Goal: Transaction & Acquisition: Purchase product/service

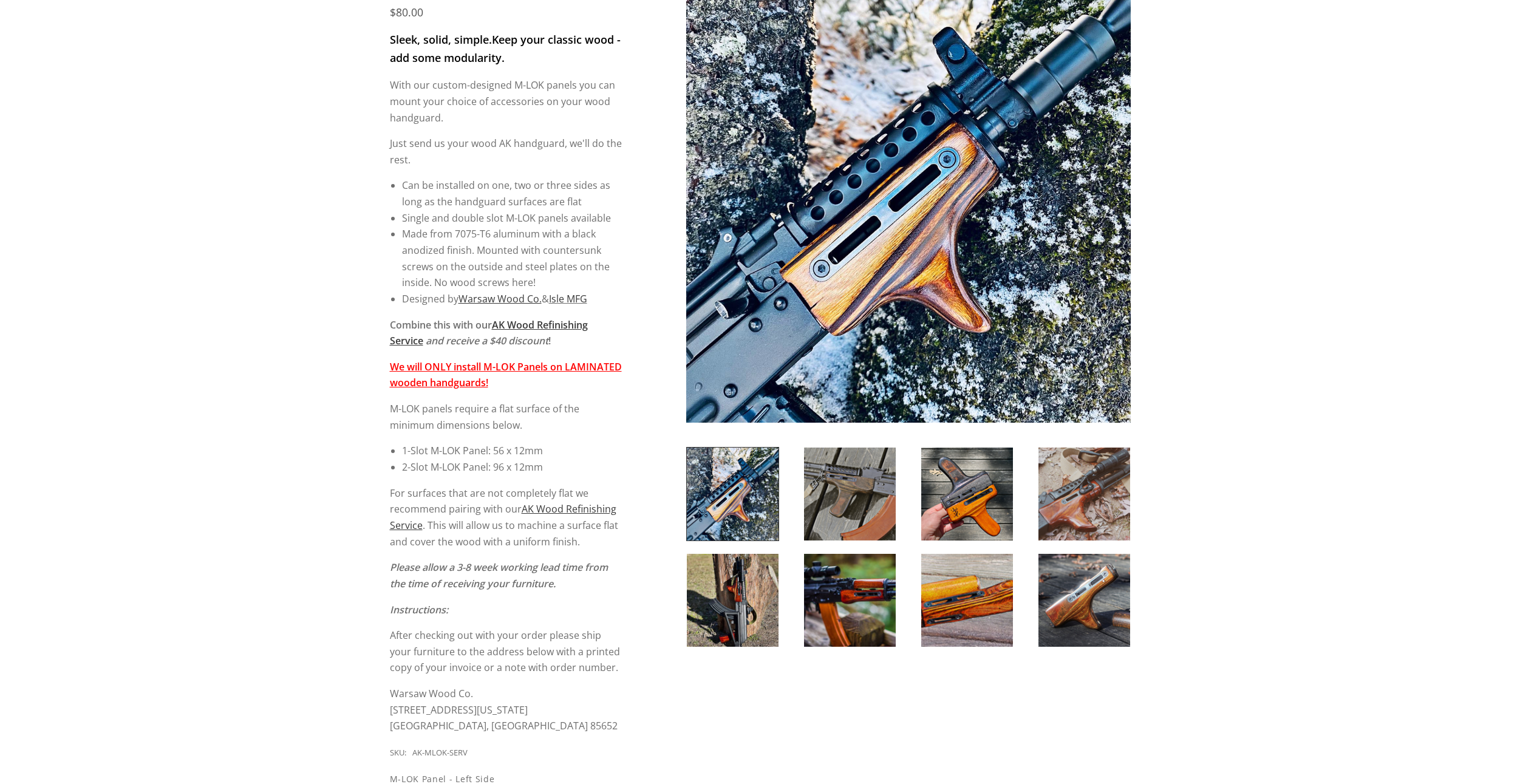
scroll to position [203, 0]
click at [949, 600] on img at bounding box center [967, 599] width 92 height 93
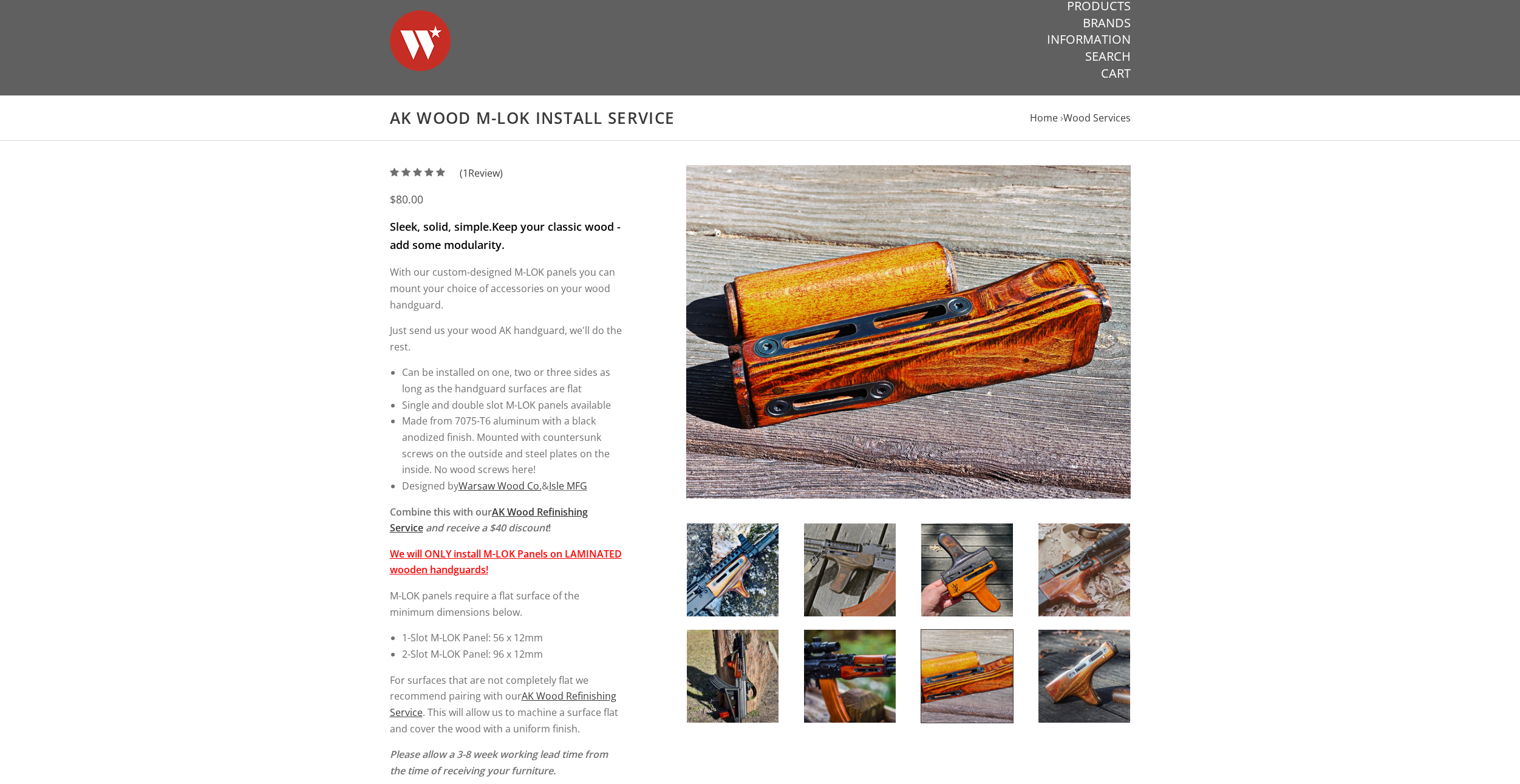
scroll to position [0, 0]
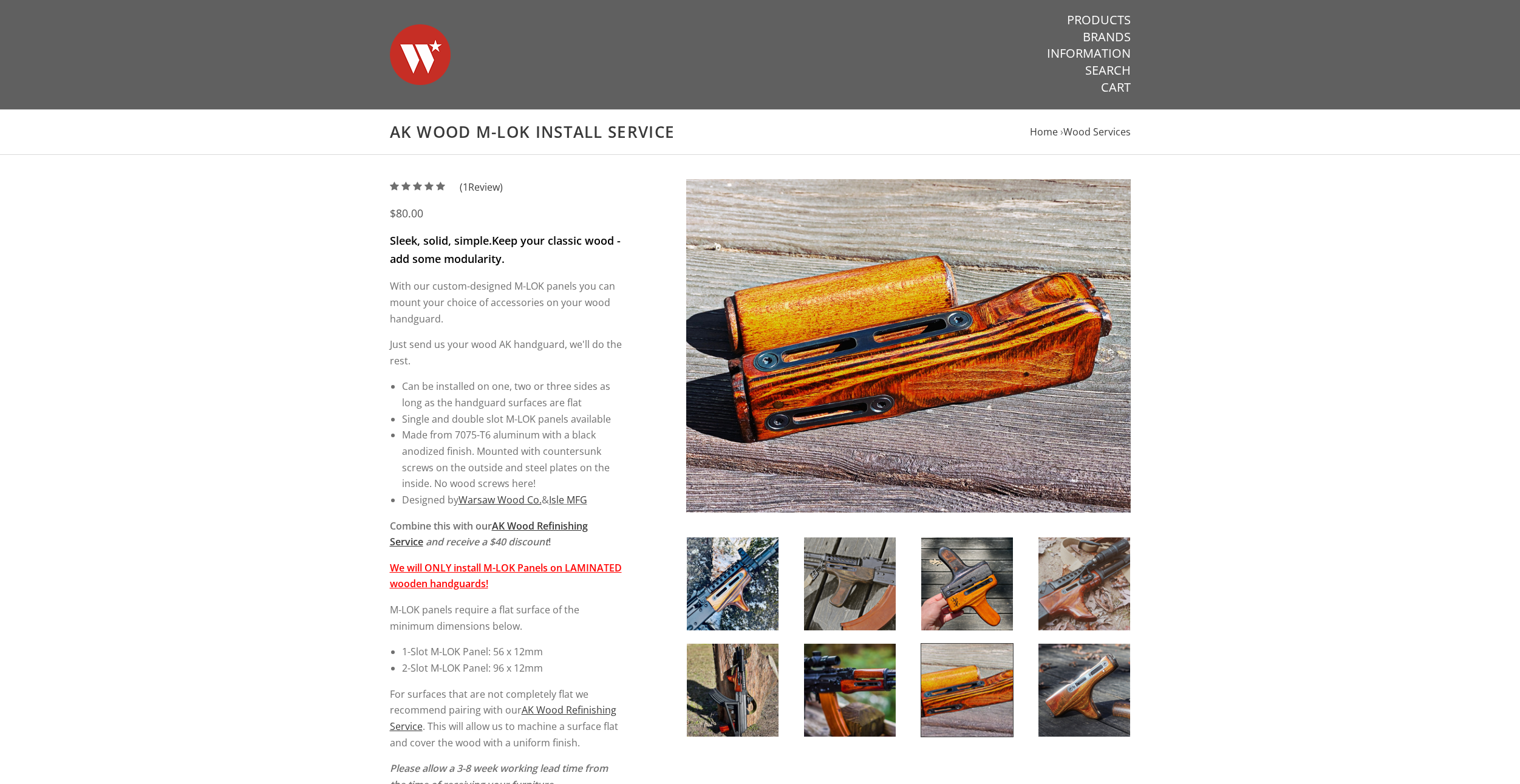
click at [862, 685] on img at bounding box center [850, 690] width 92 height 93
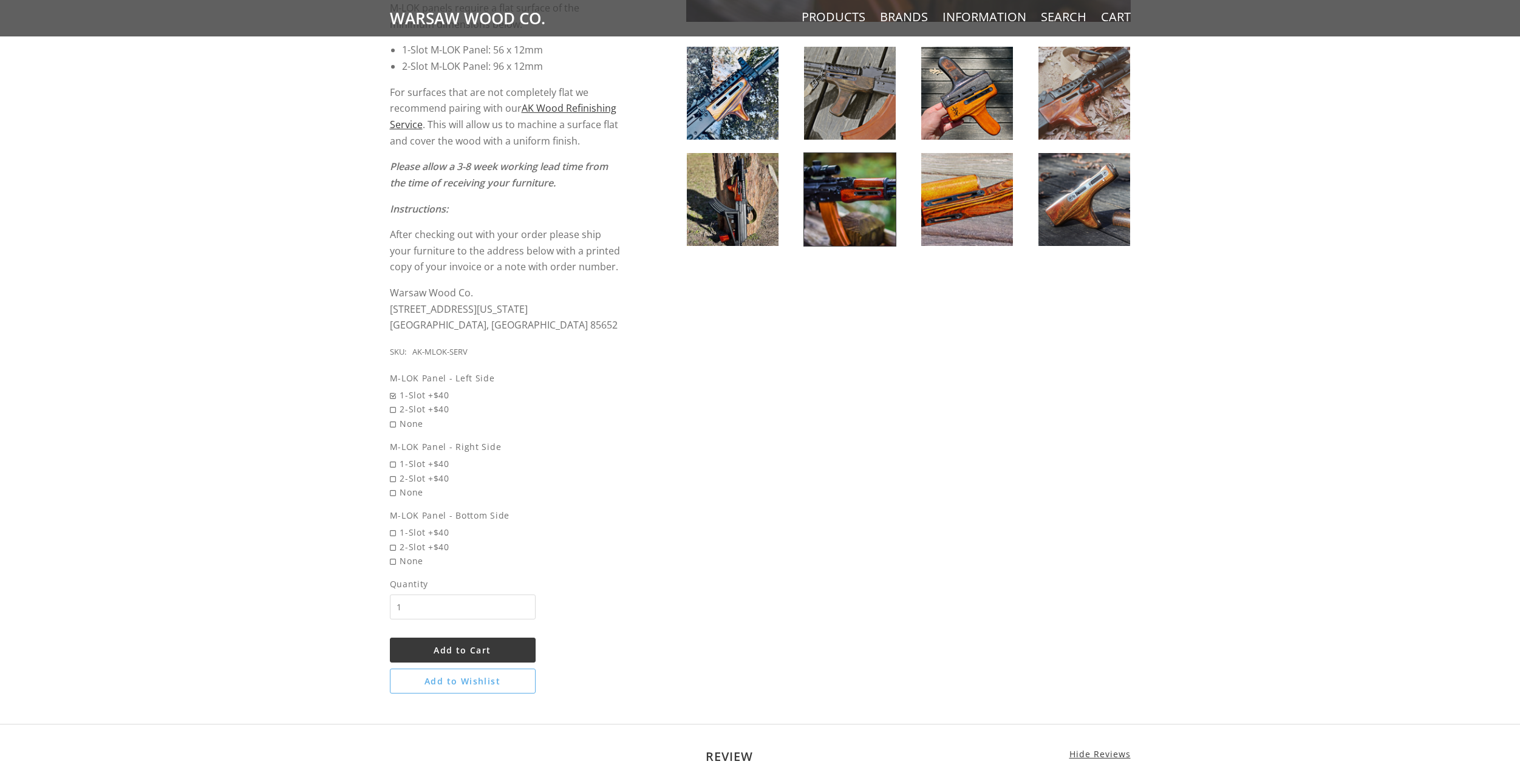
scroll to position [608, 0]
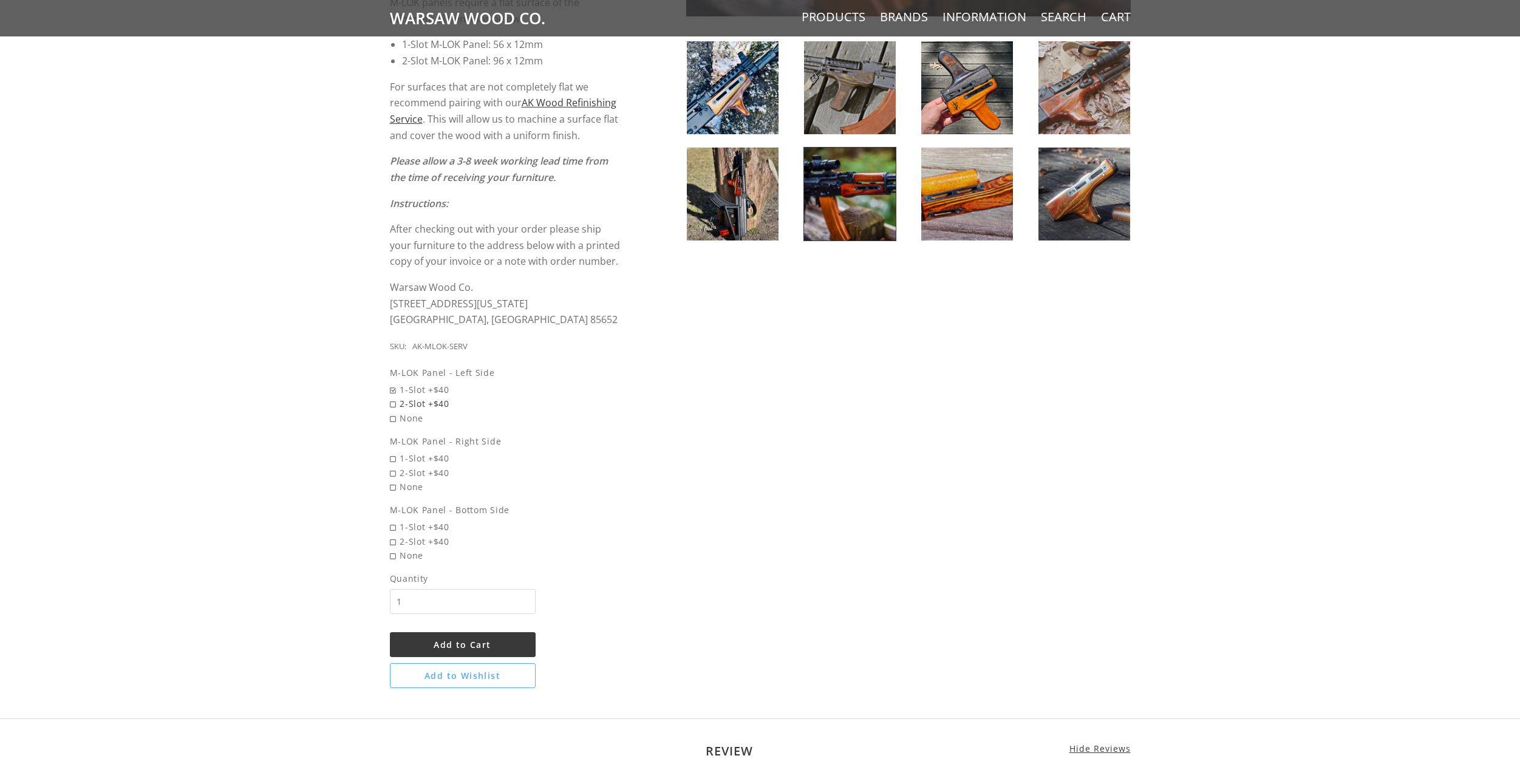
click at [422, 401] on span "2-Slot +$40" at bounding box center [506, 403] width 233 height 14
click at [422, 397] on input "2-Slot +$40" at bounding box center [475, 396] width 170 height 1
radio input "true"
click at [425, 478] on span "2-Slot +$40" at bounding box center [506, 472] width 233 height 14
click at [425, 466] on input "2-Slot +$40" at bounding box center [475, 466] width 170 height 1
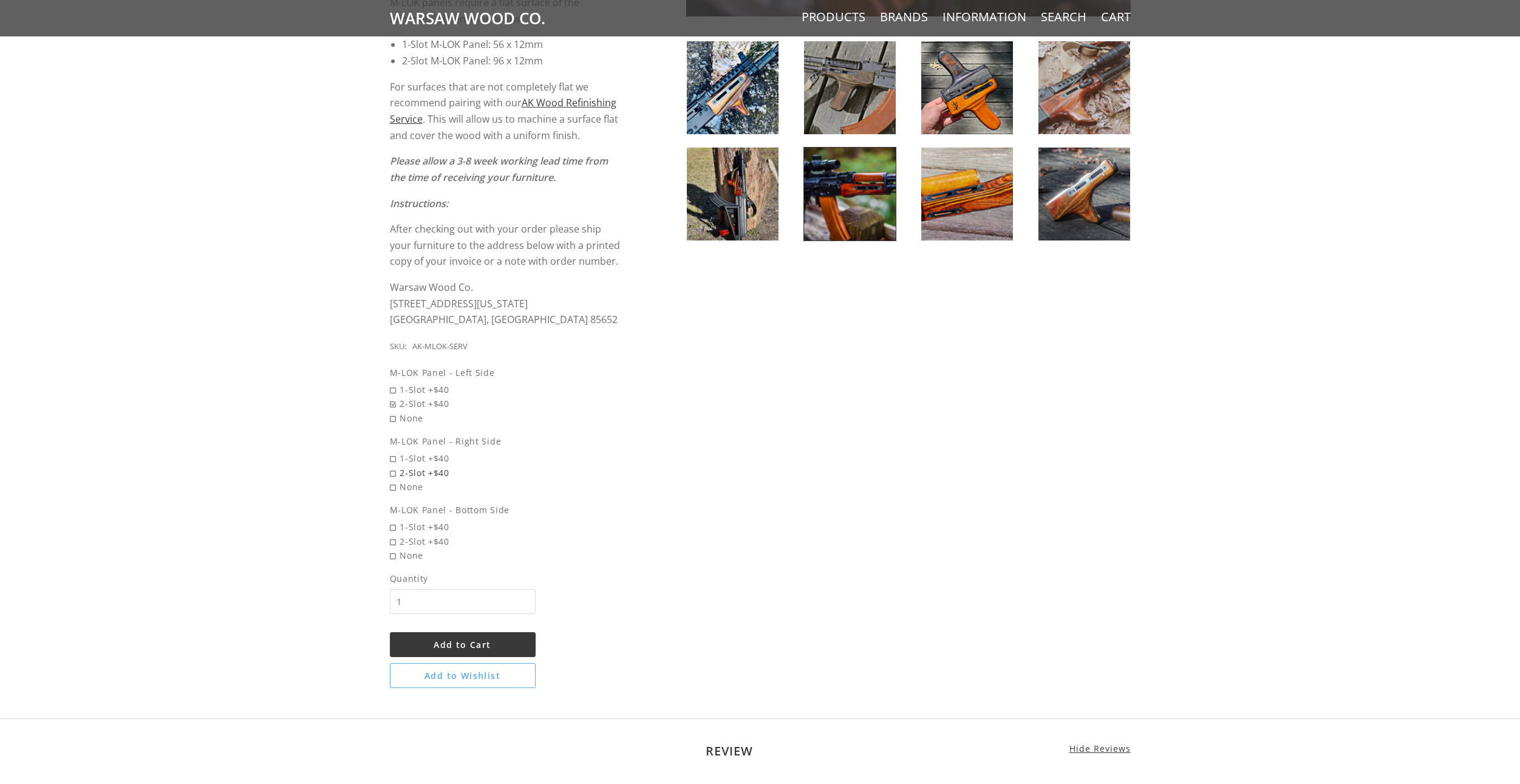
radio input "true"
click at [425, 544] on span "2-Slot +$40" at bounding box center [506, 541] width 233 height 14
click at [425, 535] on input "2-Slot +$40" at bounding box center [475, 534] width 170 height 1
radio input "true"
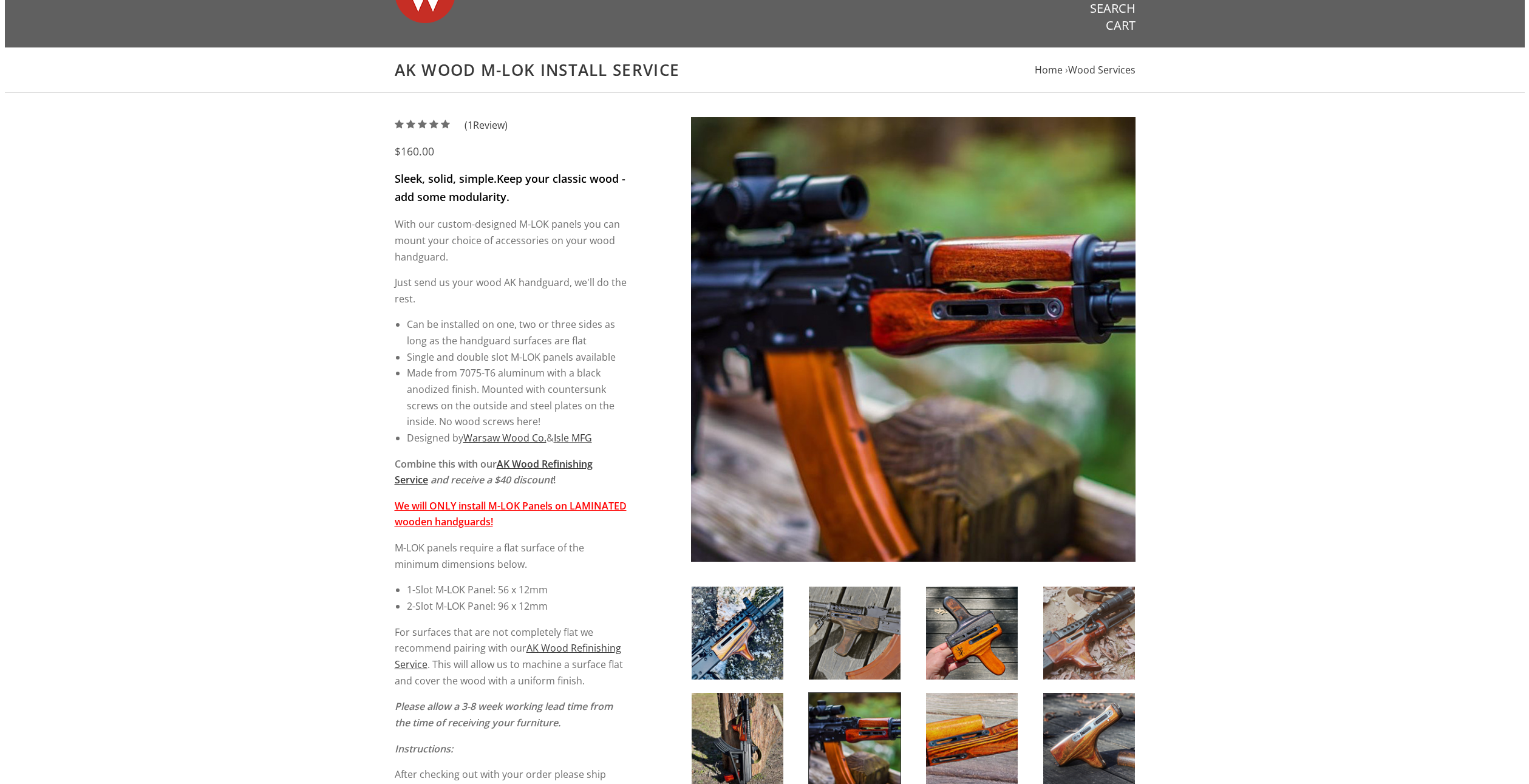
scroll to position [0, 0]
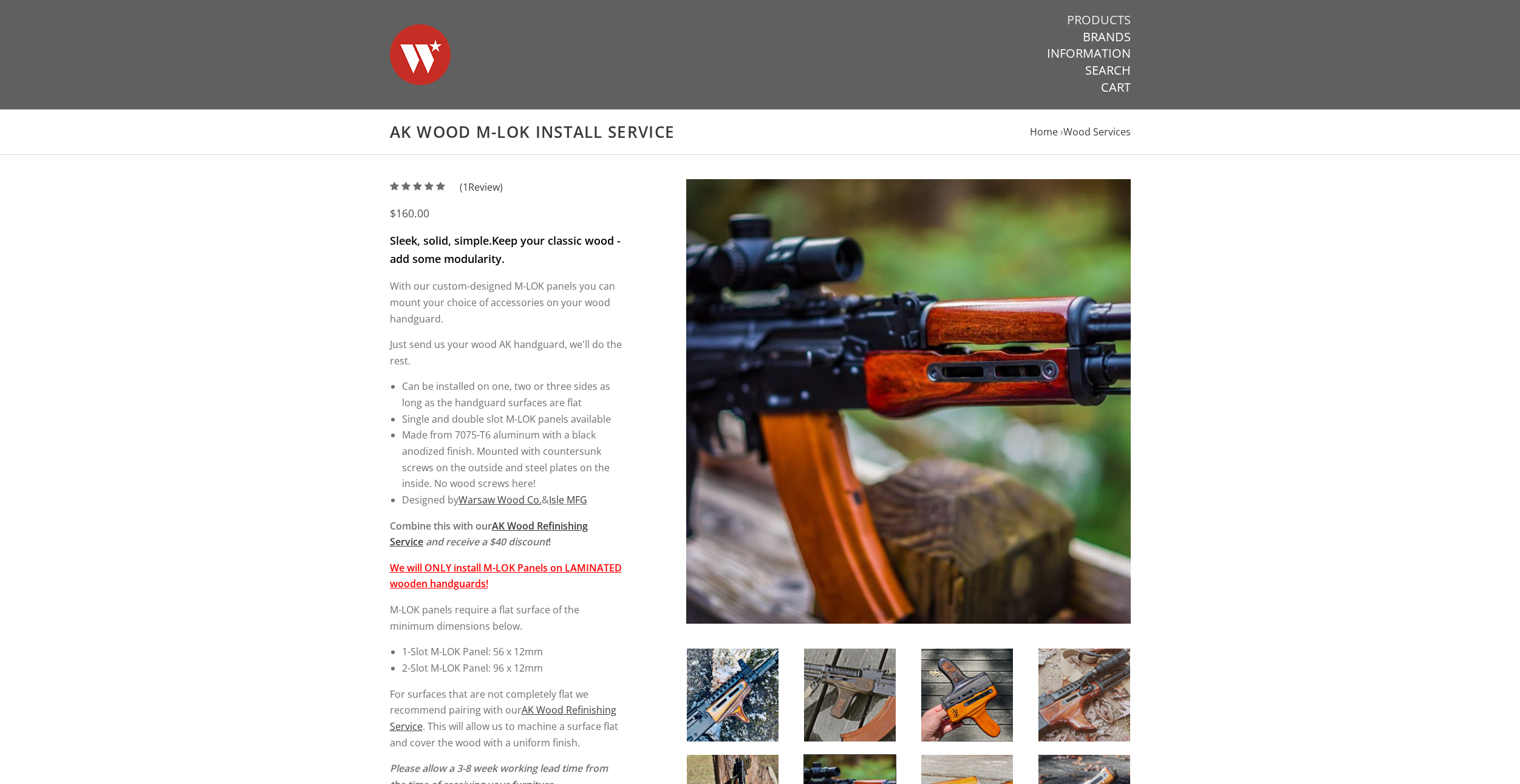
click at [1105, 20] on link "Products" at bounding box center [1099, 20] width 64 height 16
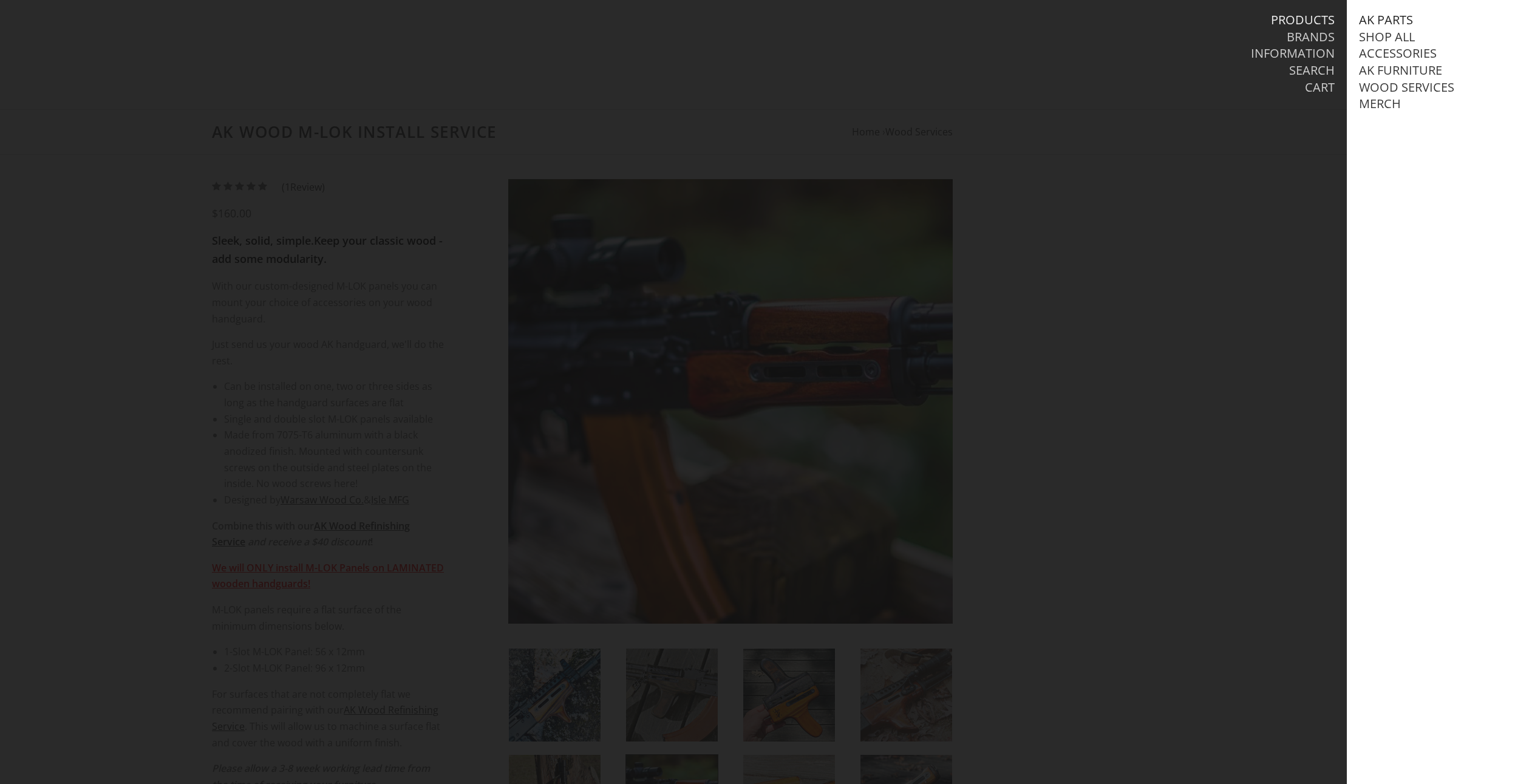
click at [1384, 20] on link "AK Parts" at bounding box center [1386, 20] width 54 height 16
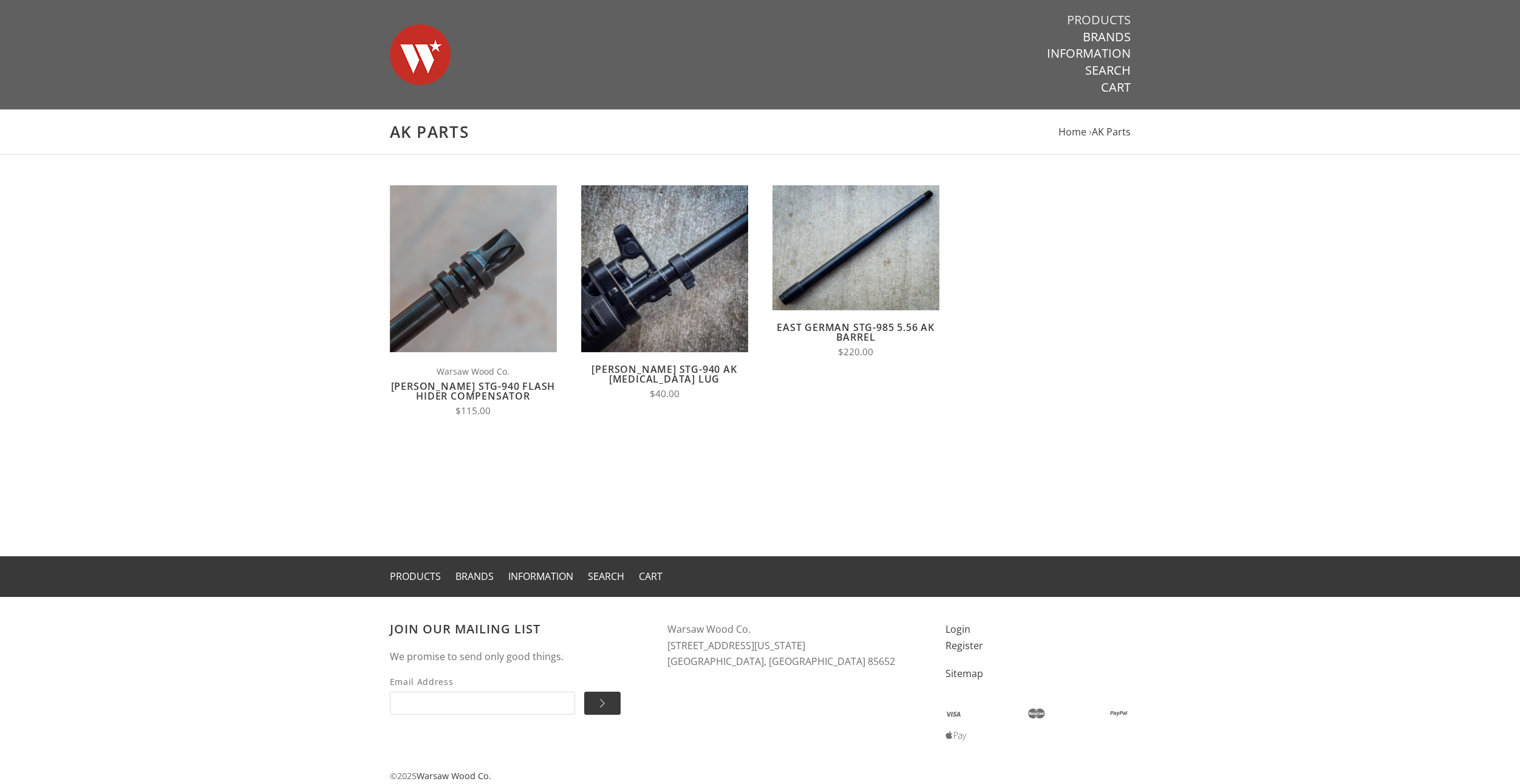
click at [1111, 20] on link "Products" at bounding box center [1099, 20] width 64 height 16
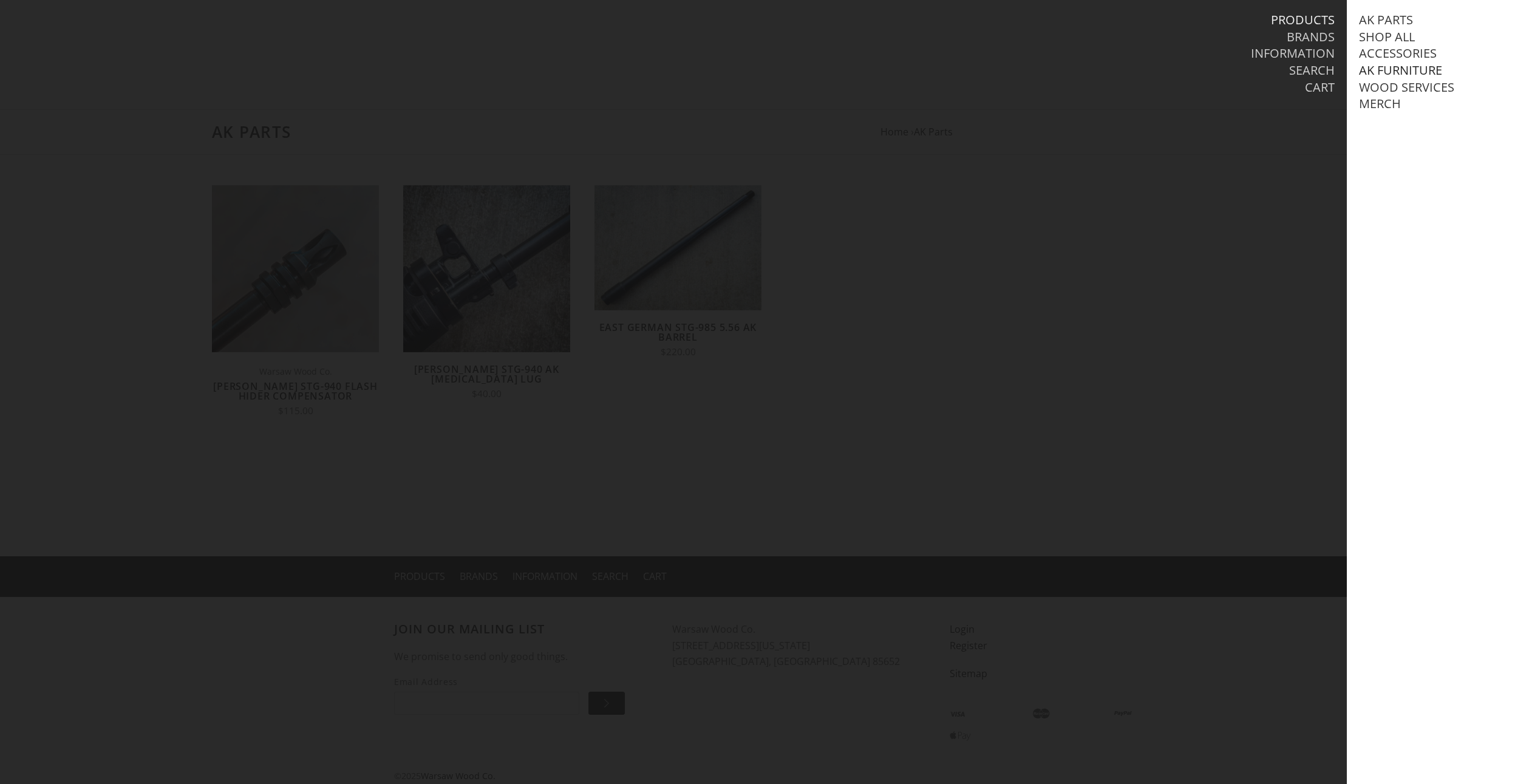
click at [1417, 67] on link "AK Furniture" at bounding box center [1400, 70] width 83 height 16
click at [1405, 95] on link "View all AK Furniture" at bounding box center [1440, 88] width 138 height 16
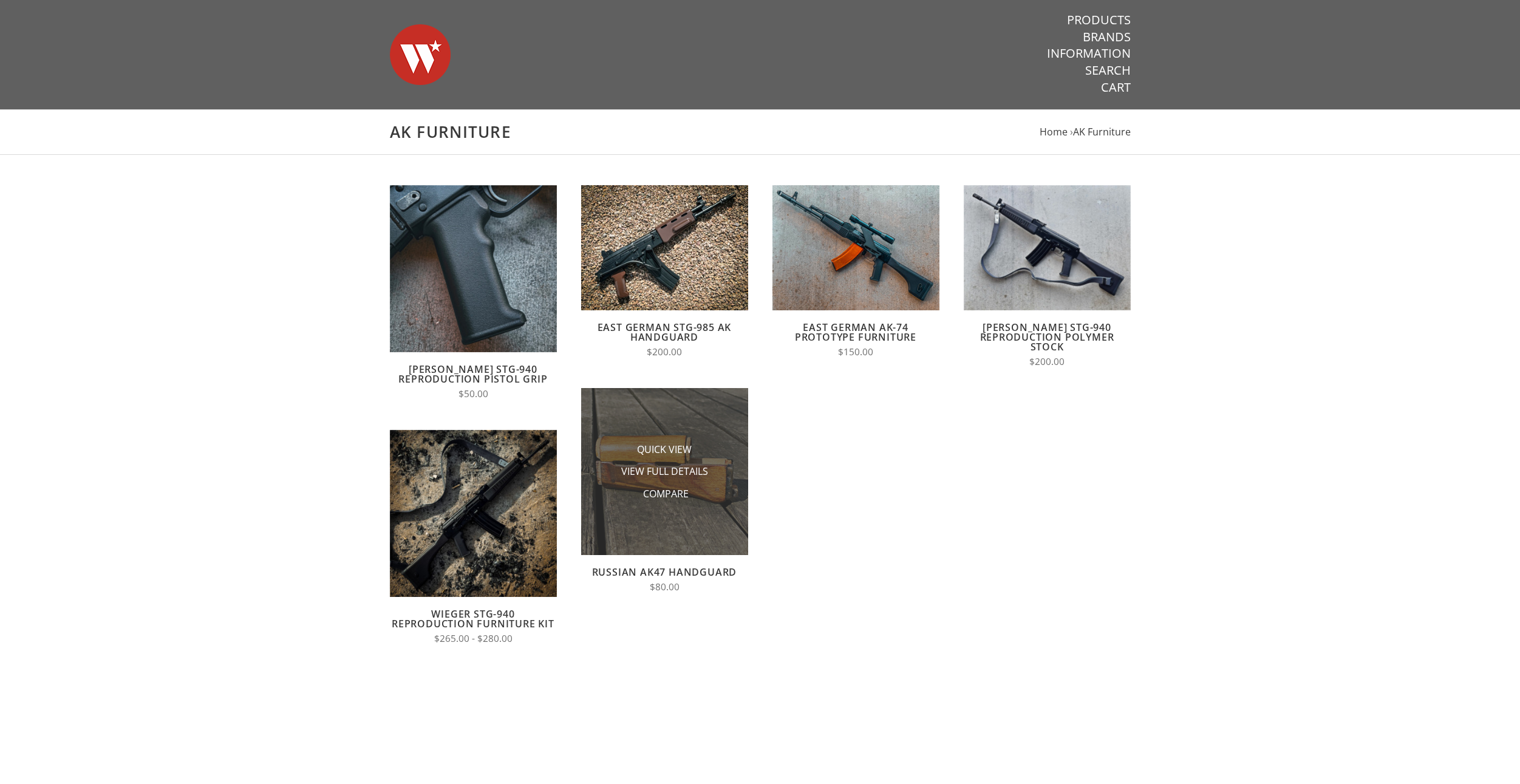
click at [707, 498] on li "Compare" at bounding box center [664, 493] width 122 height 22
click at [670, 448] on span "Quick View" at bounding box center [665, 450] width 55 height 15
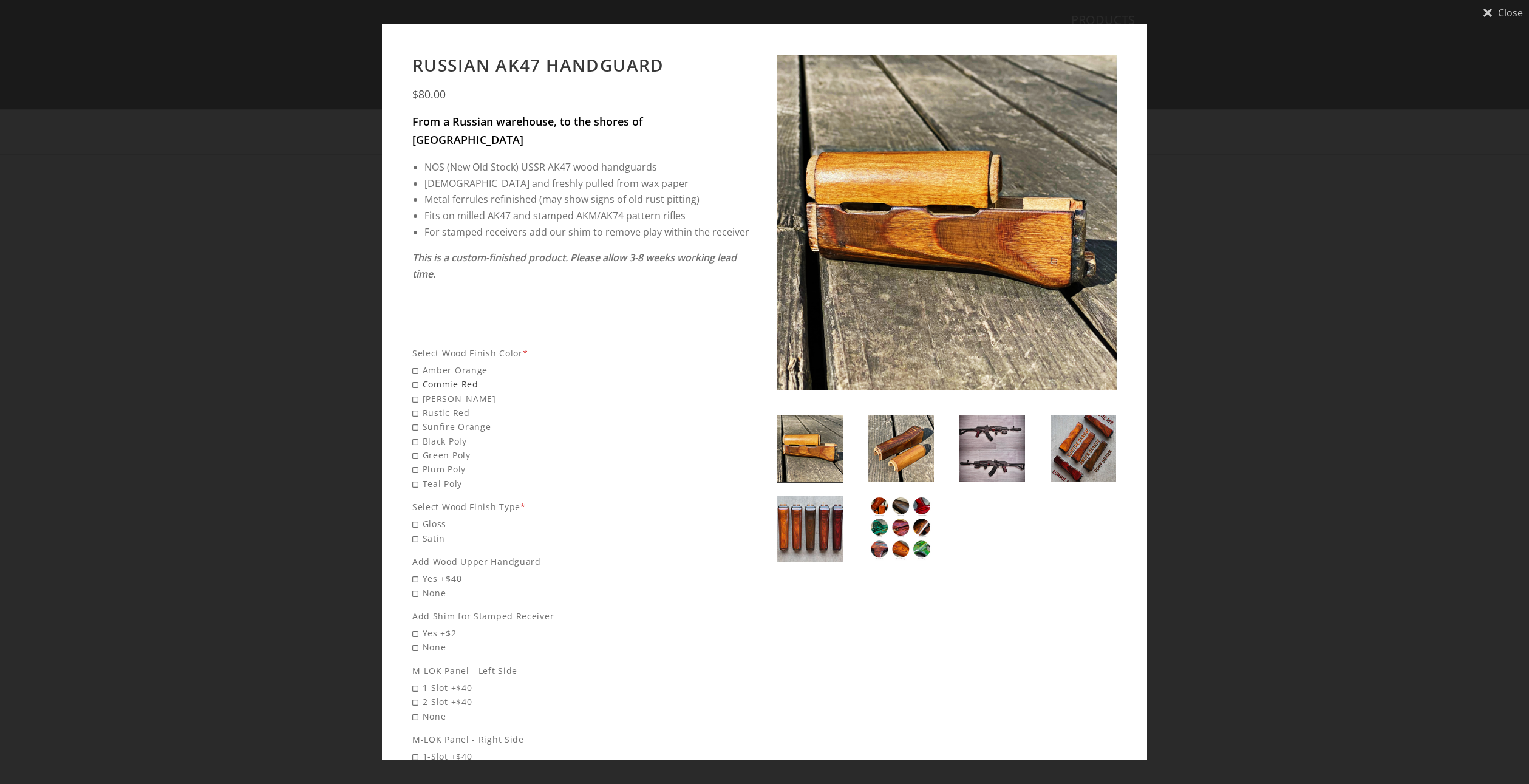
click at [460, 377] on span "Commie Red" at bounding box center [582, 383] width 340 height 14
click at [460, 377] on input "Commie Red" at bounding box center [497, 377] width 170 height 1
radio input "true"
click at [796, 517] on img at bounding box center [810, 529] width 66 height 67
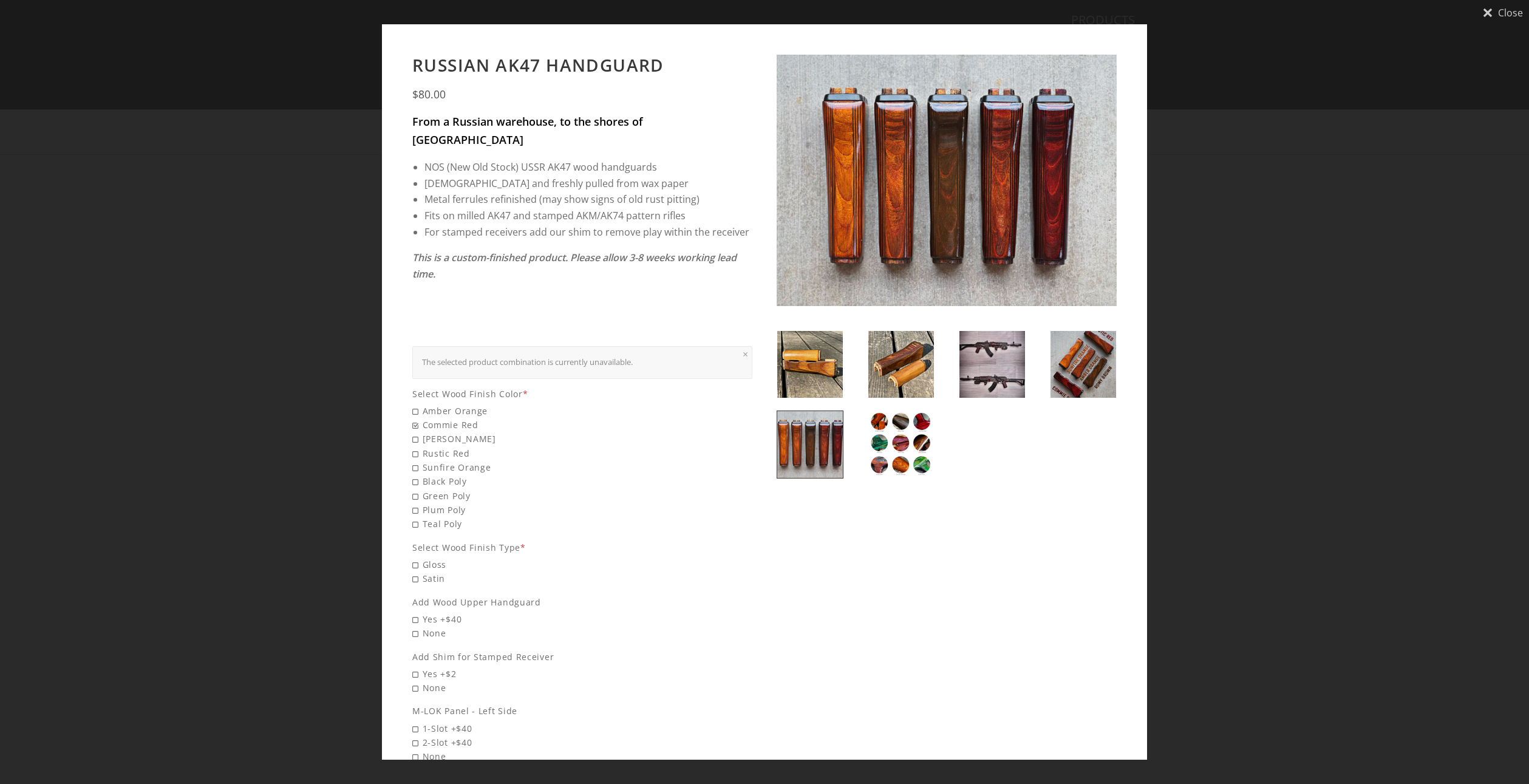
click at [885, 430] on img at bounding box center [901, 444] width 66 height 67
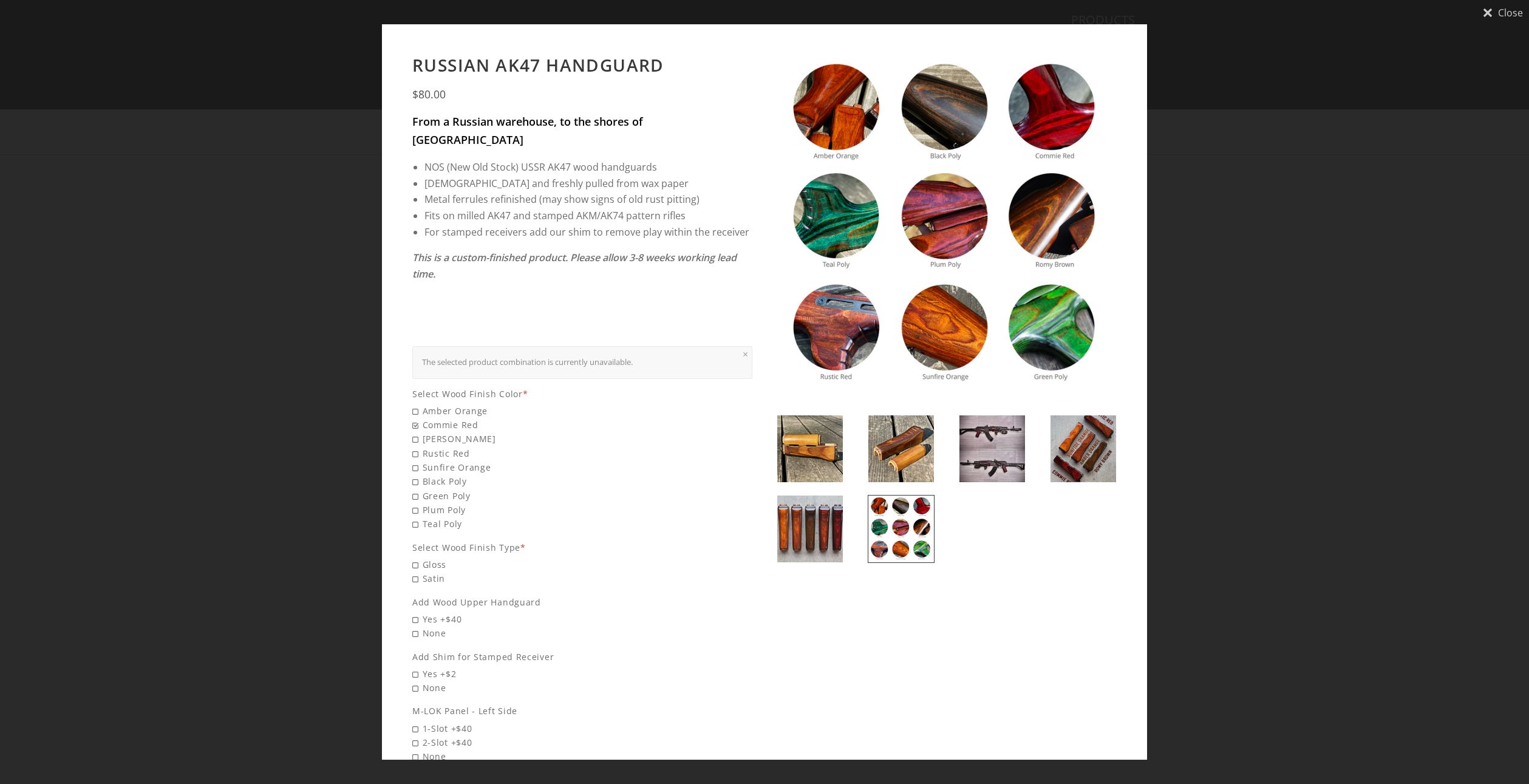
click at [819, 448] on img at bounding box center [810, 448] width 66 height 67
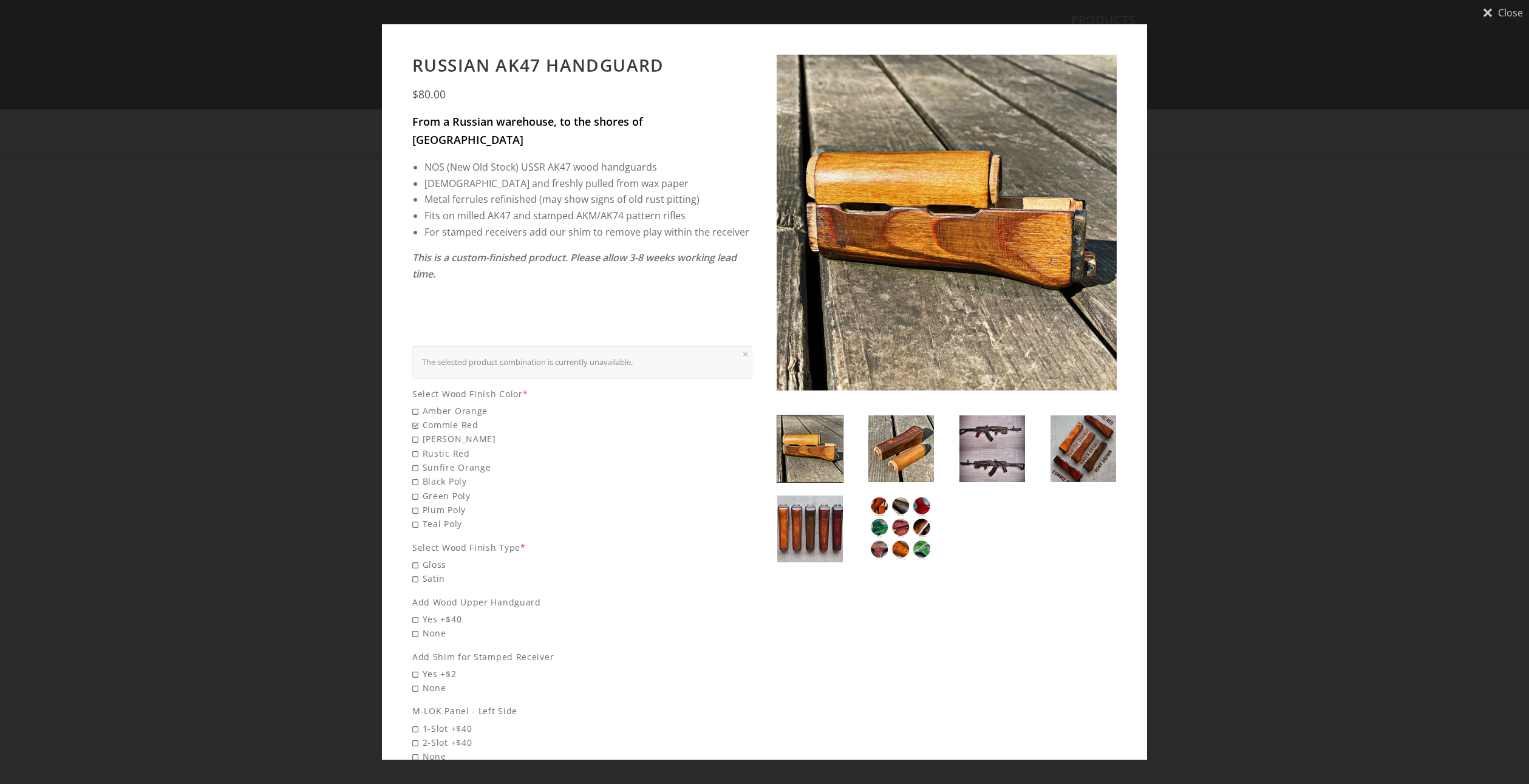
click at [641, 346] on div "× The selected product combination is currently unavailable." at bounding box center [582, 362] width 340 height 33
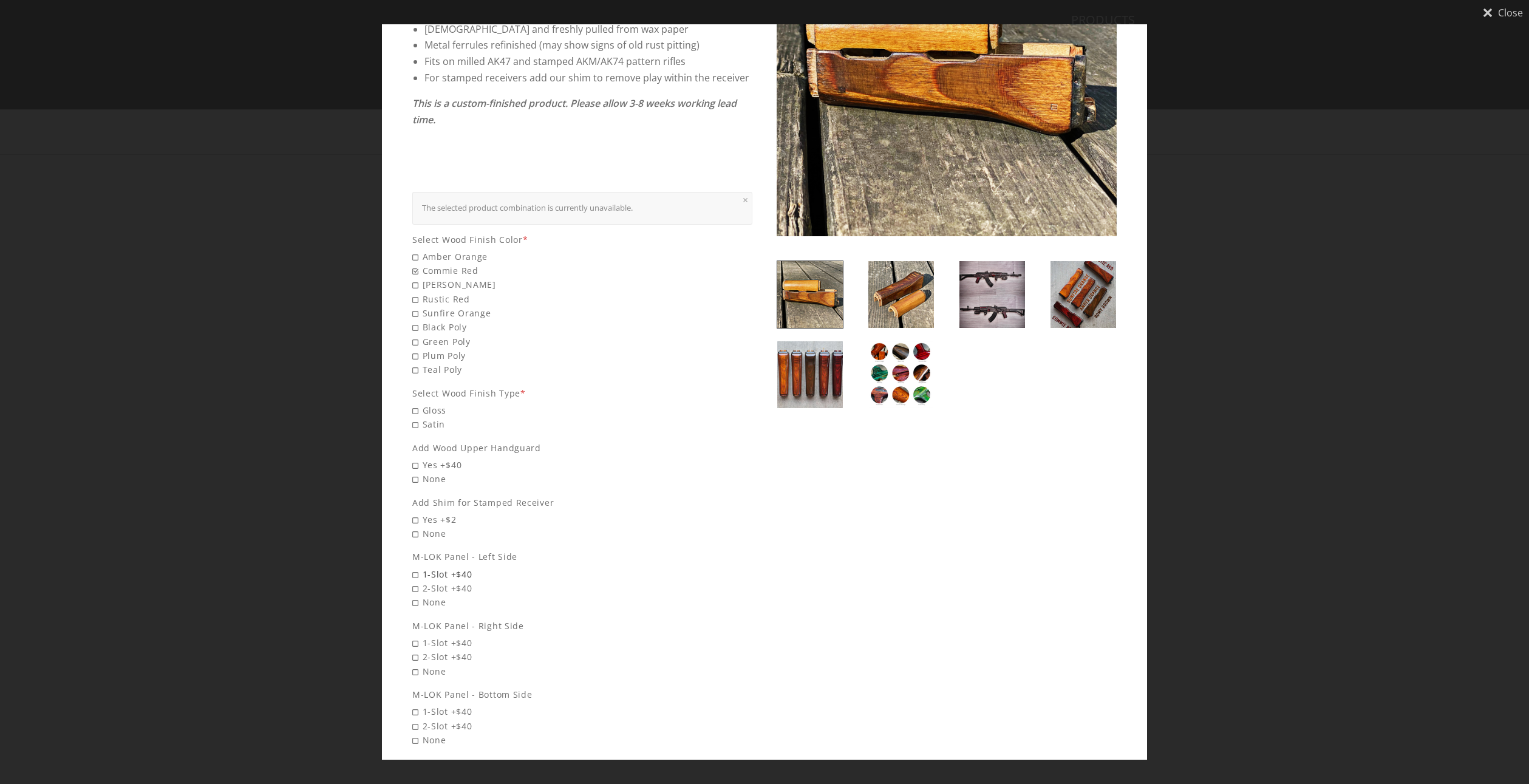
scroll to position [162, 0]
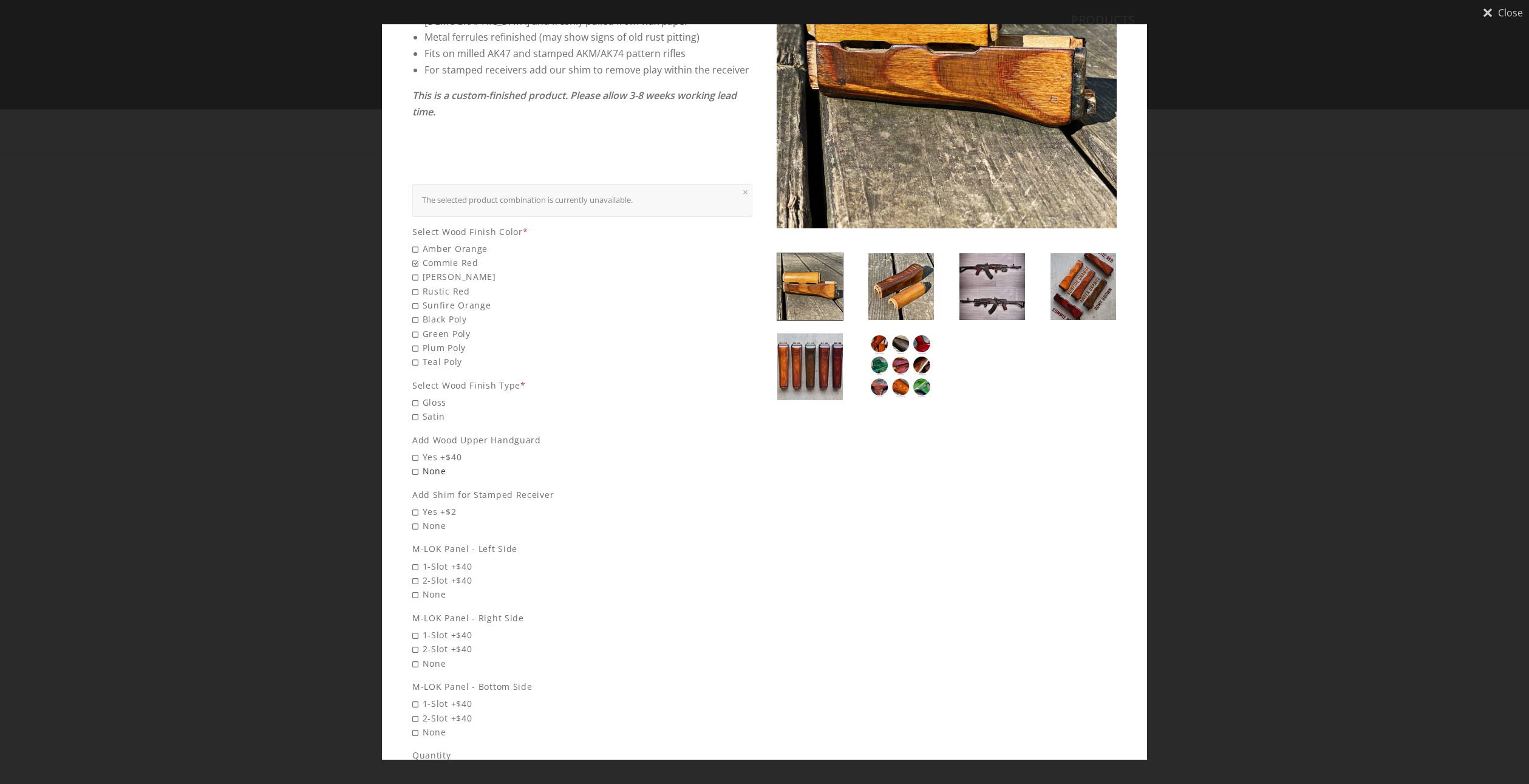
click at [442, 464] on span "None" at bounding box center [582, 470] width 340 height 14
click at [442, 464] on input "None" at bounding box center [497, 464] width 170 height 1
radio input "true"
click at [454, 519] on span "None" at bounding box center [582, 525] width 340 height 14
click at [454, 519] on input "None" at bounding box center [497, 519] width 170 height 1
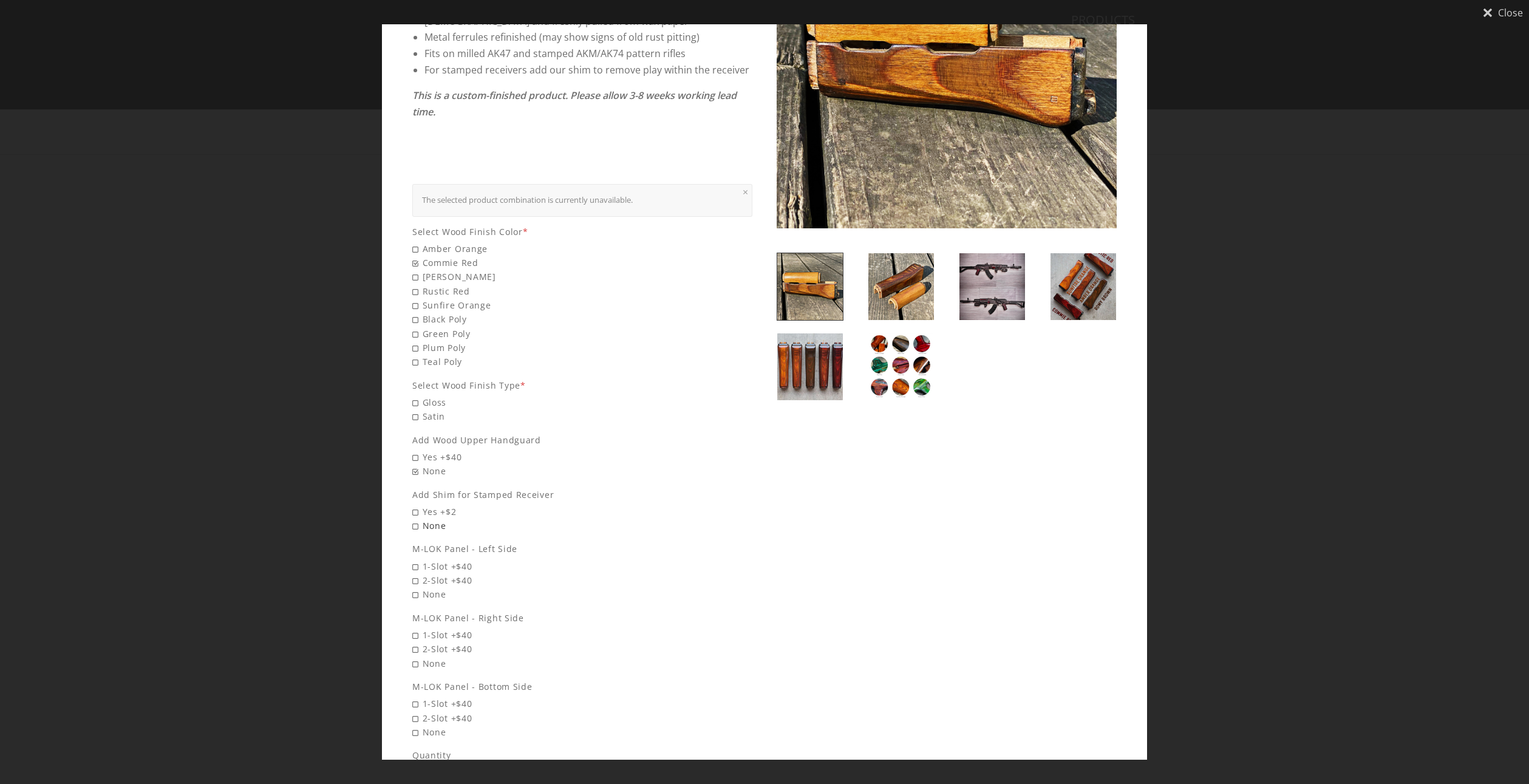
radio input "true"
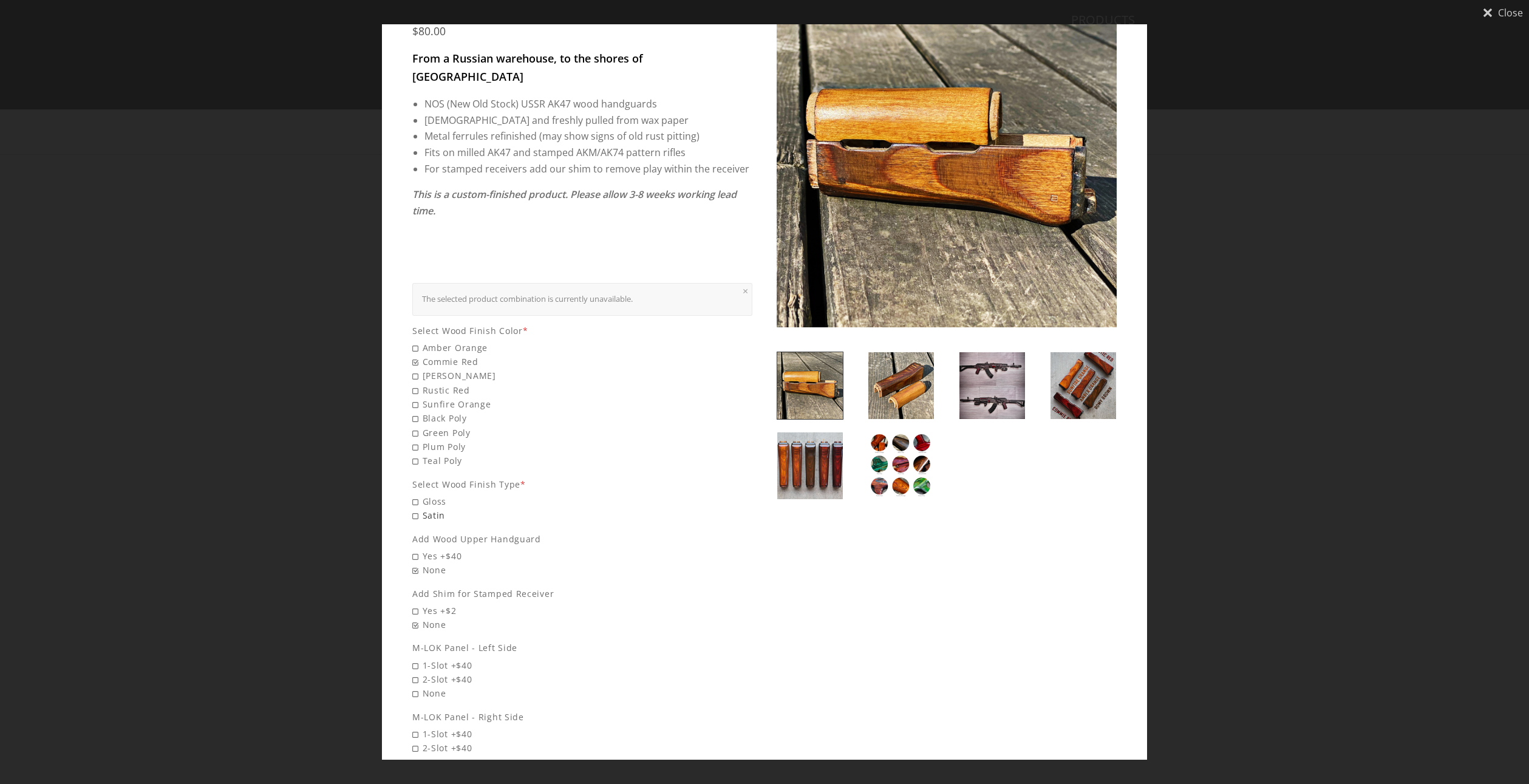
scroll to position [81, 0]
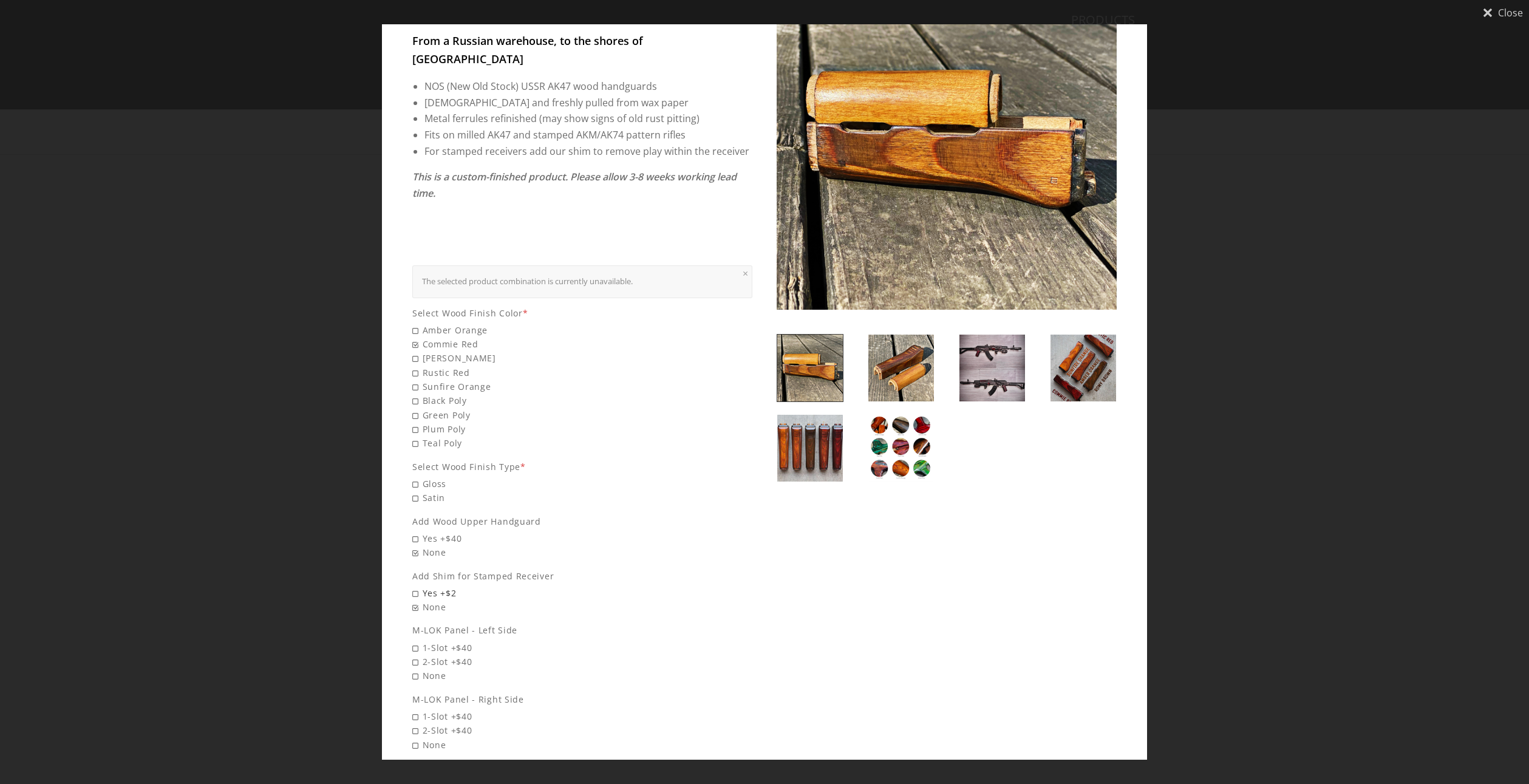
click at [446, 586] on span "Yes +$2" at bounding box center [582, 592] width 340 height 14
click at [446, 586] on input "Yes +$2" at bounding box center [497, 586] width 170 height 1
radio input "true"
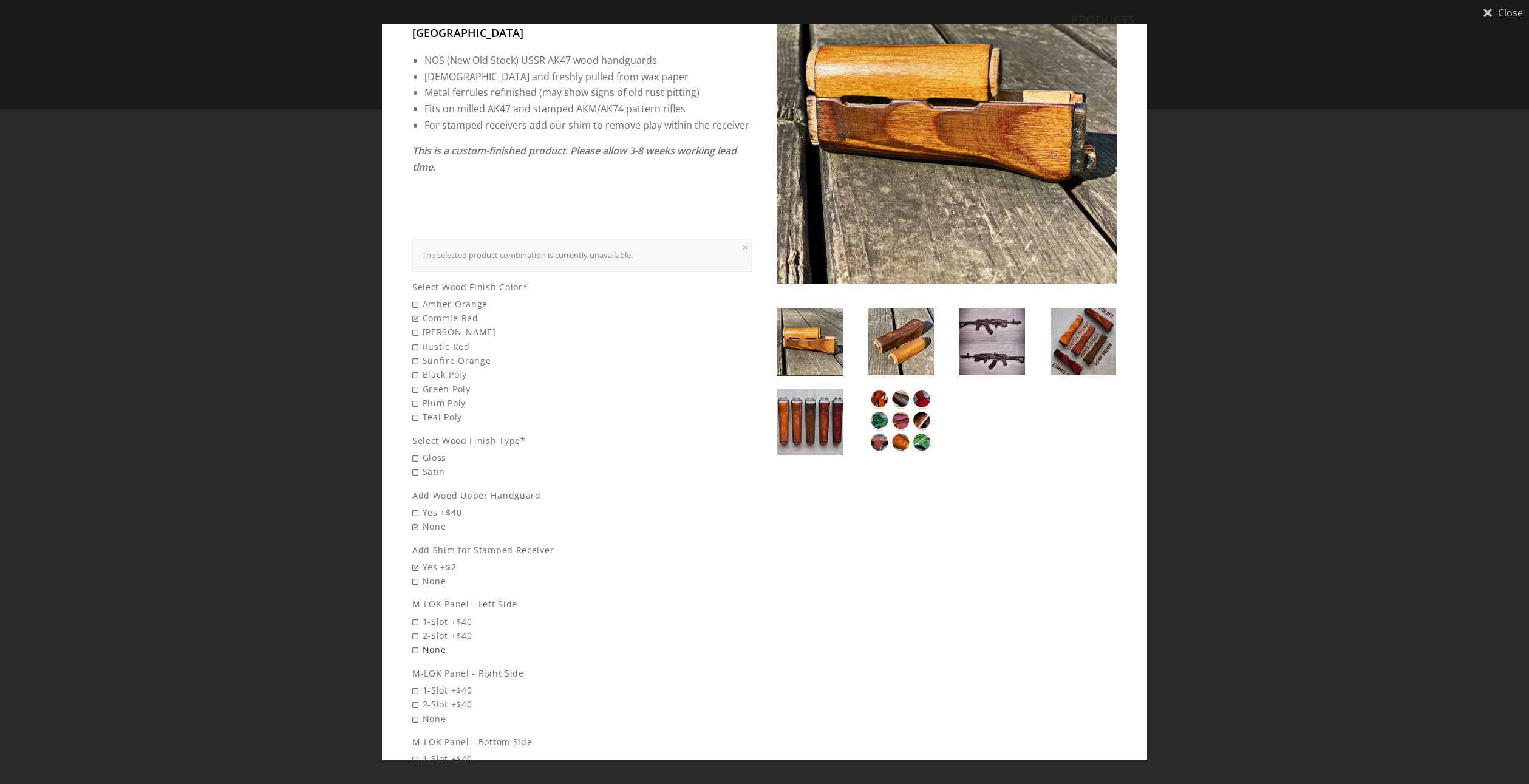
scroll to position [122, 0]
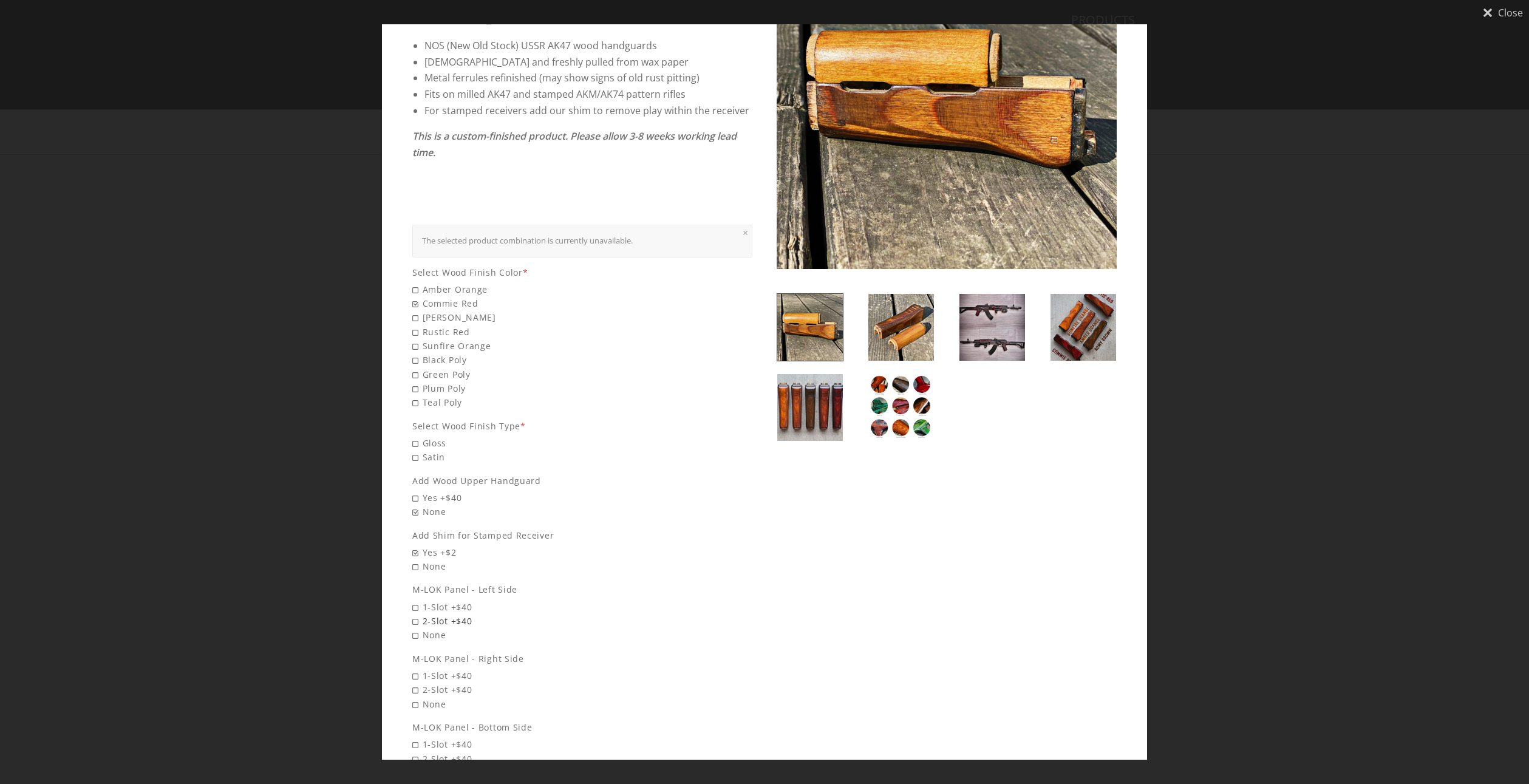
click at [451, 614] on span "2-Slot +$40" at bounding box center [582, 621] width 340 height 14
click at [451, 614] on input "2-Slot +$40" at bounding box center [497, 614] width 170 height 1
radio input "true"
click at [462, 683] on span "2-Slot +$40" at bounding box center [582, 689] width 340 height 14
click at [462, 683] on input "2-Slot +$40" at bounding box center [497, 683] width 170 height 1
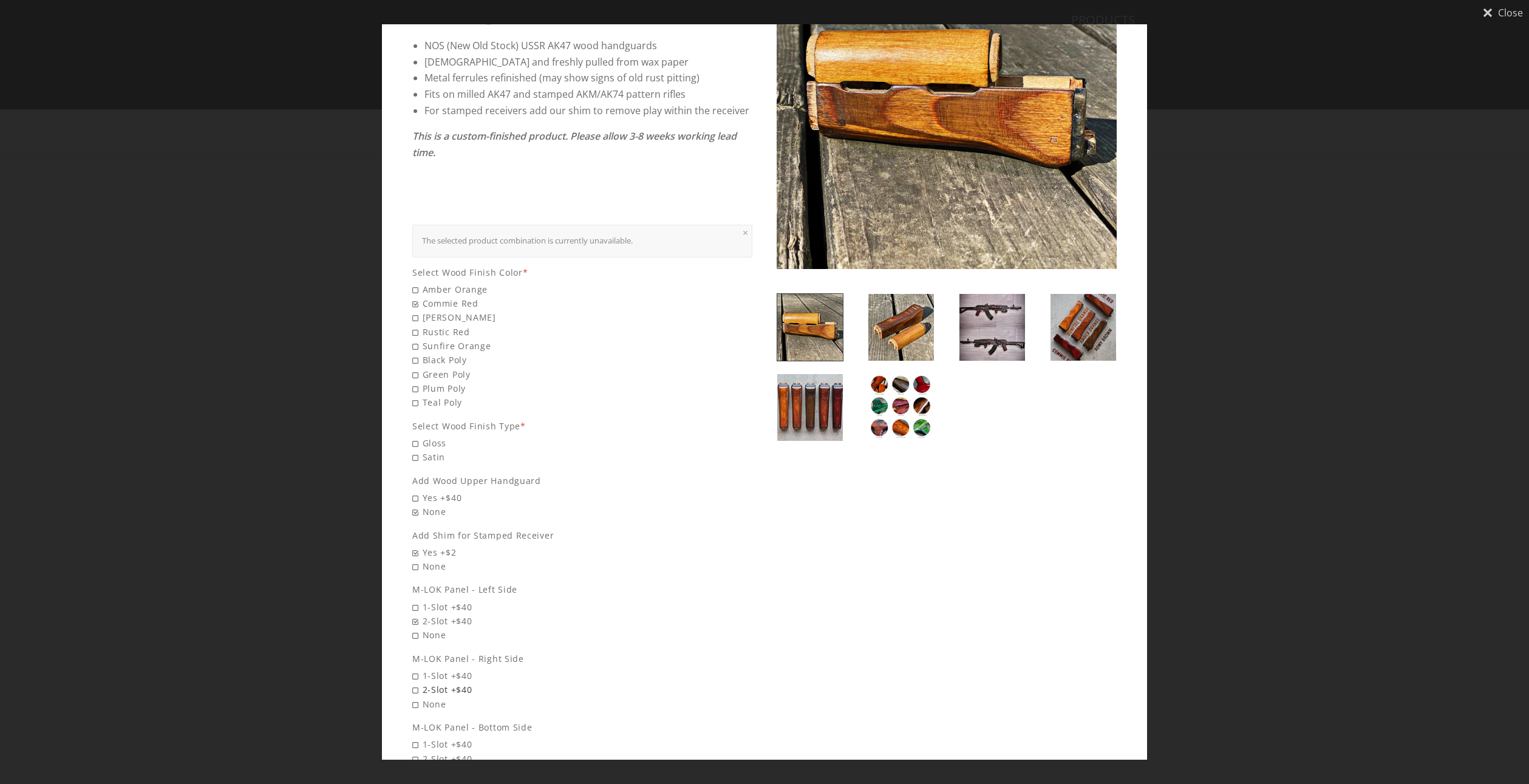
radio input "true"
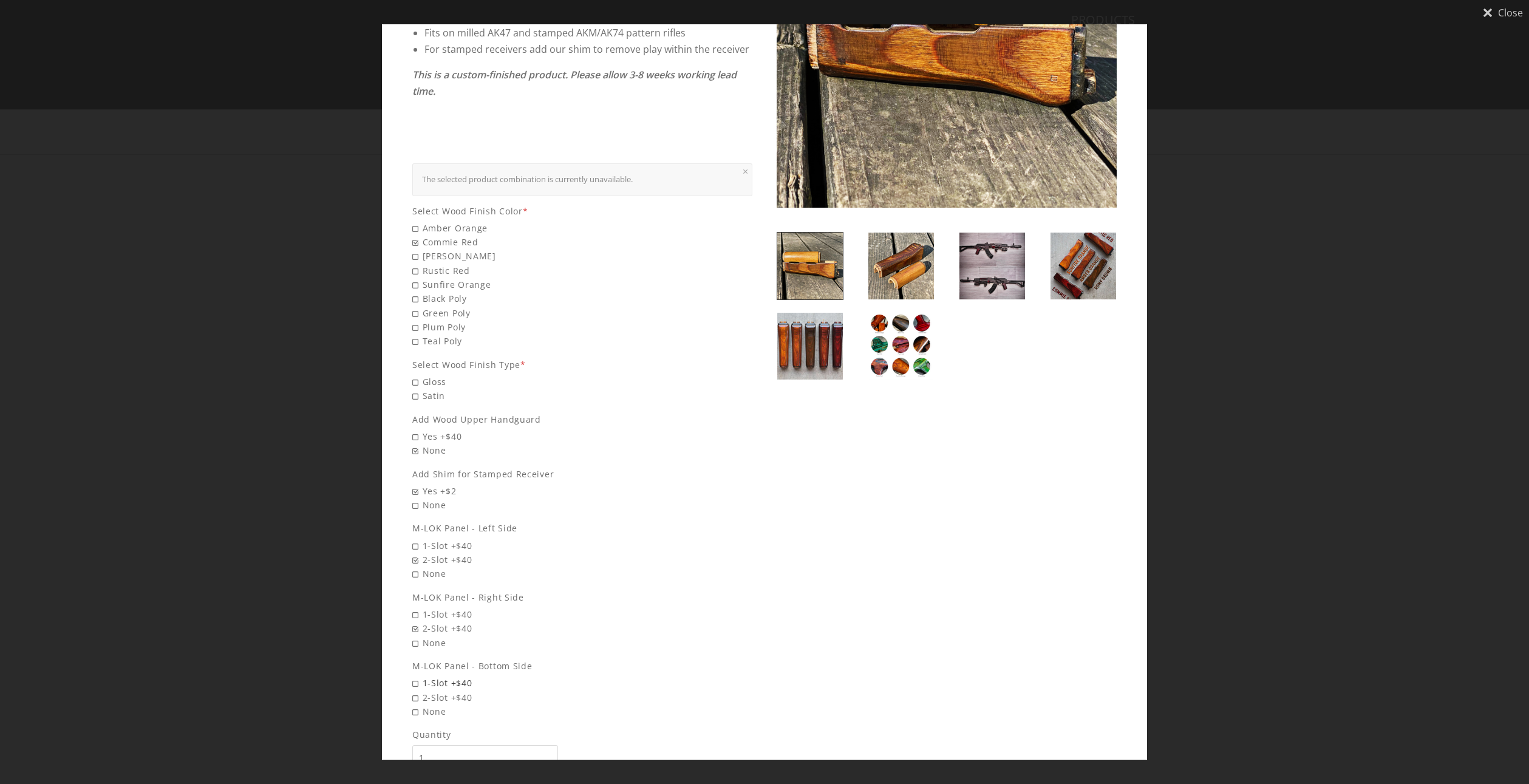
scroll to position [203, 0]
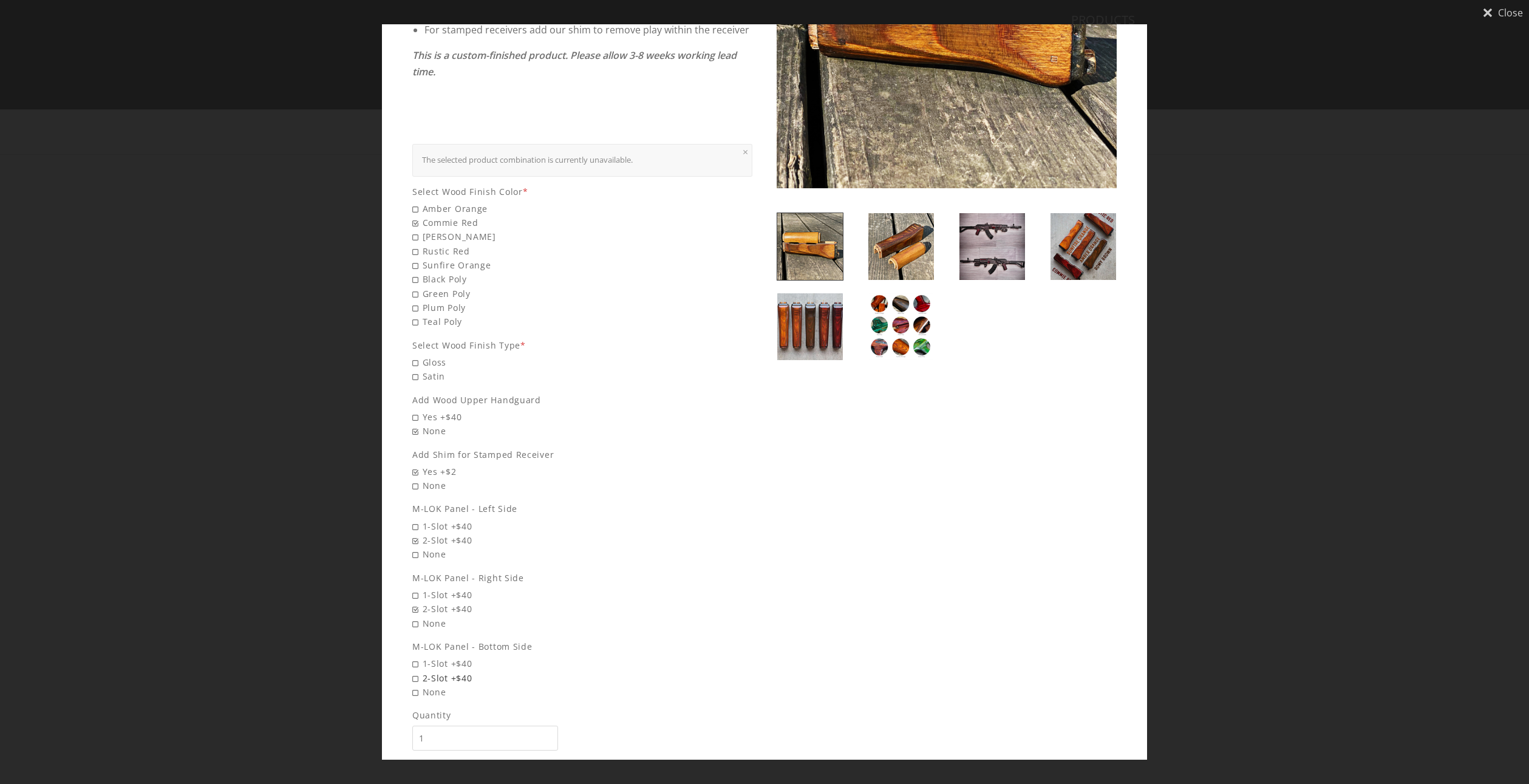
click at [464, 671] on span "2-Slot +$40" at bounding box center [582, 678] width 340 height 14
click at [464, 671] on input "2-Slot +$40" at bounding box center [497, 671] width 170 height 1
radio input "true"
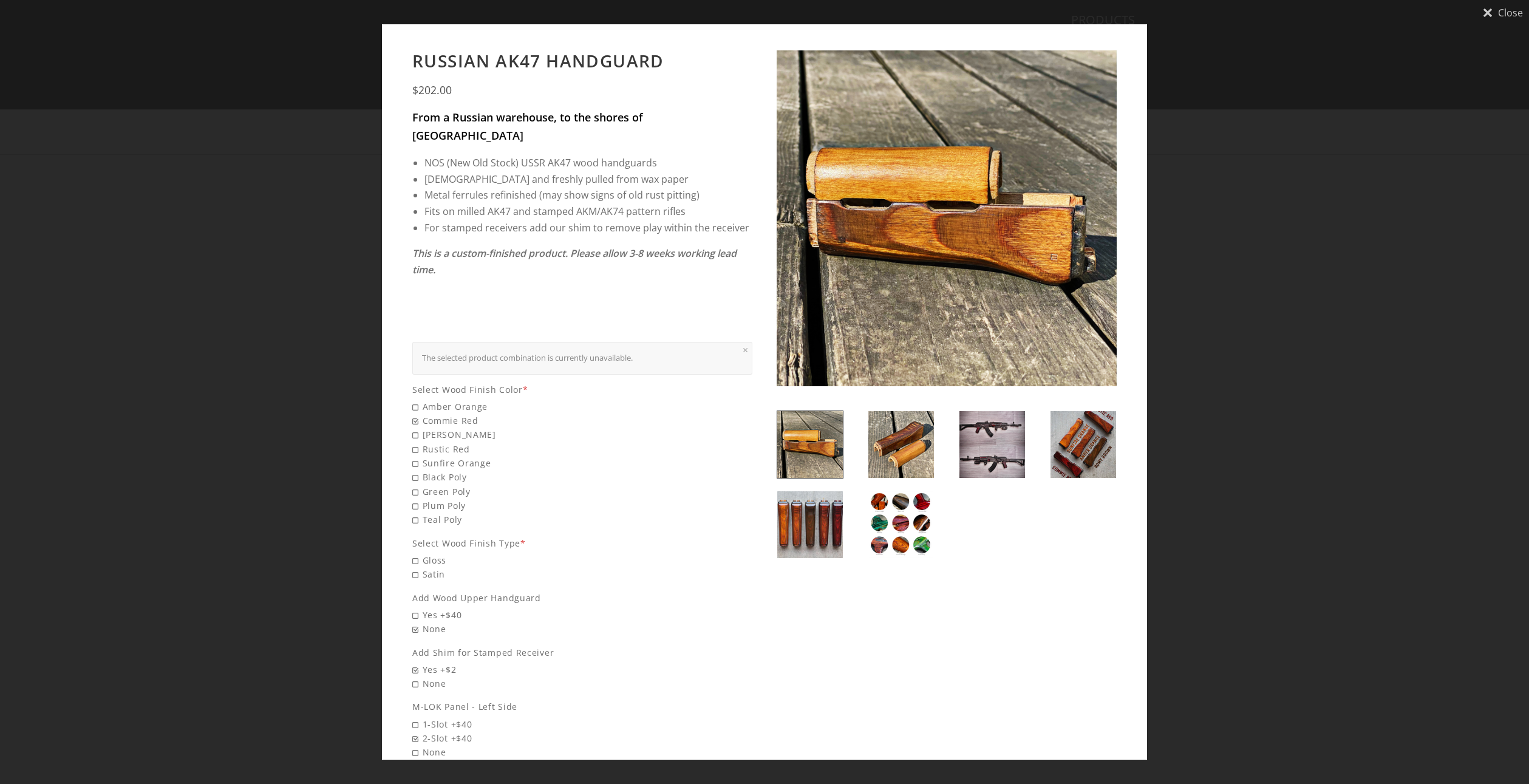
scroll to position [0, 0]
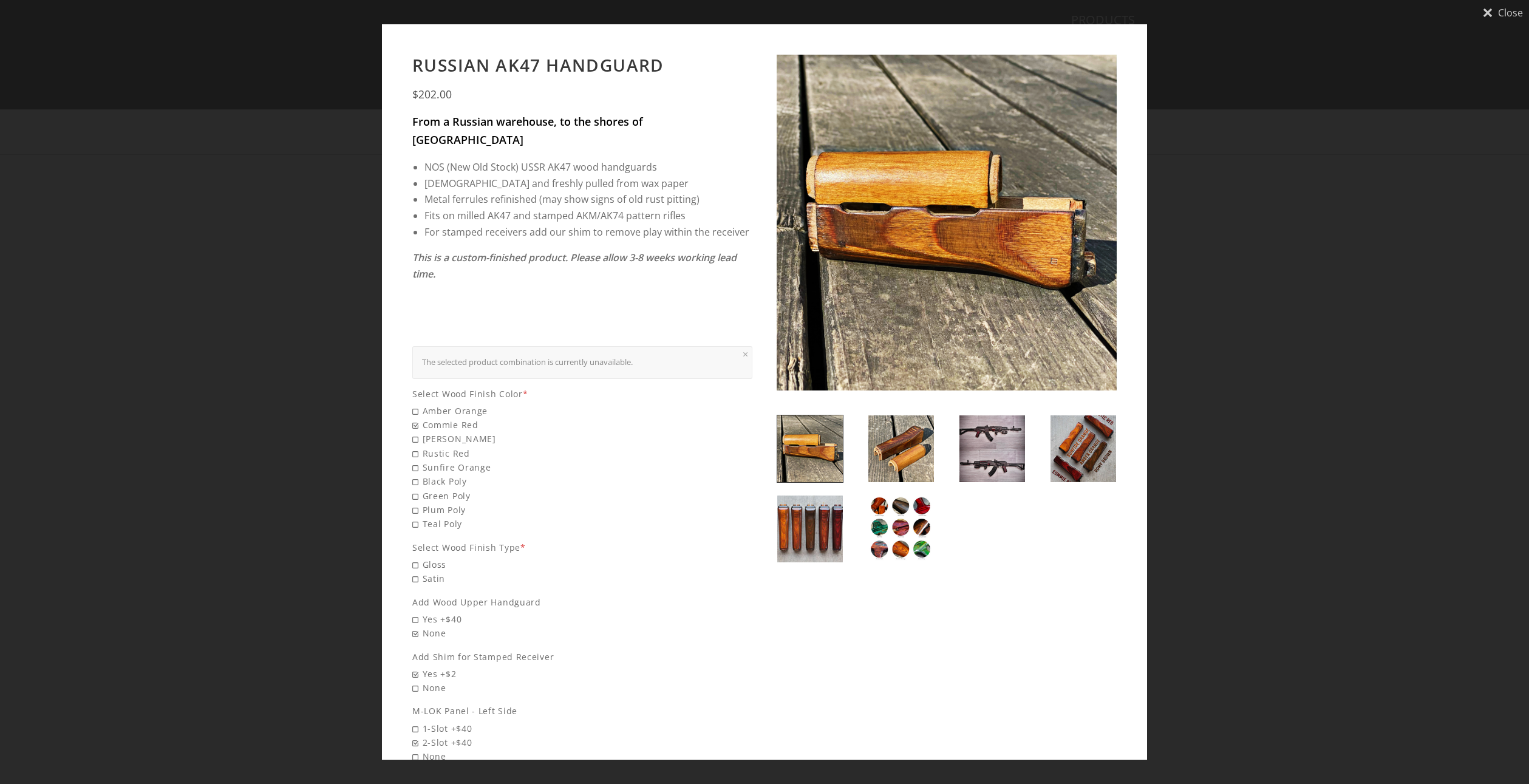
drag, startPoint x: 554, startPoint y: 328, endPoint x: 544, endPoint y: 355, distance: 28.8
click at [552, 346] on div "× The selected product combination is currently unavailable." at bounding box center [582, 362] width 340 height 33
click at [543, 355] on div "× The selected product combination is currently unavailable." at bounding box center [582, 362] width 340 height 33
click at [455, 404] on span "Amber Orange" at bounding box center [582, 410] width 340 height 14
click at [455, 404] on input "Amber Orange" at bounding box center [497, 404] width 170 height 1
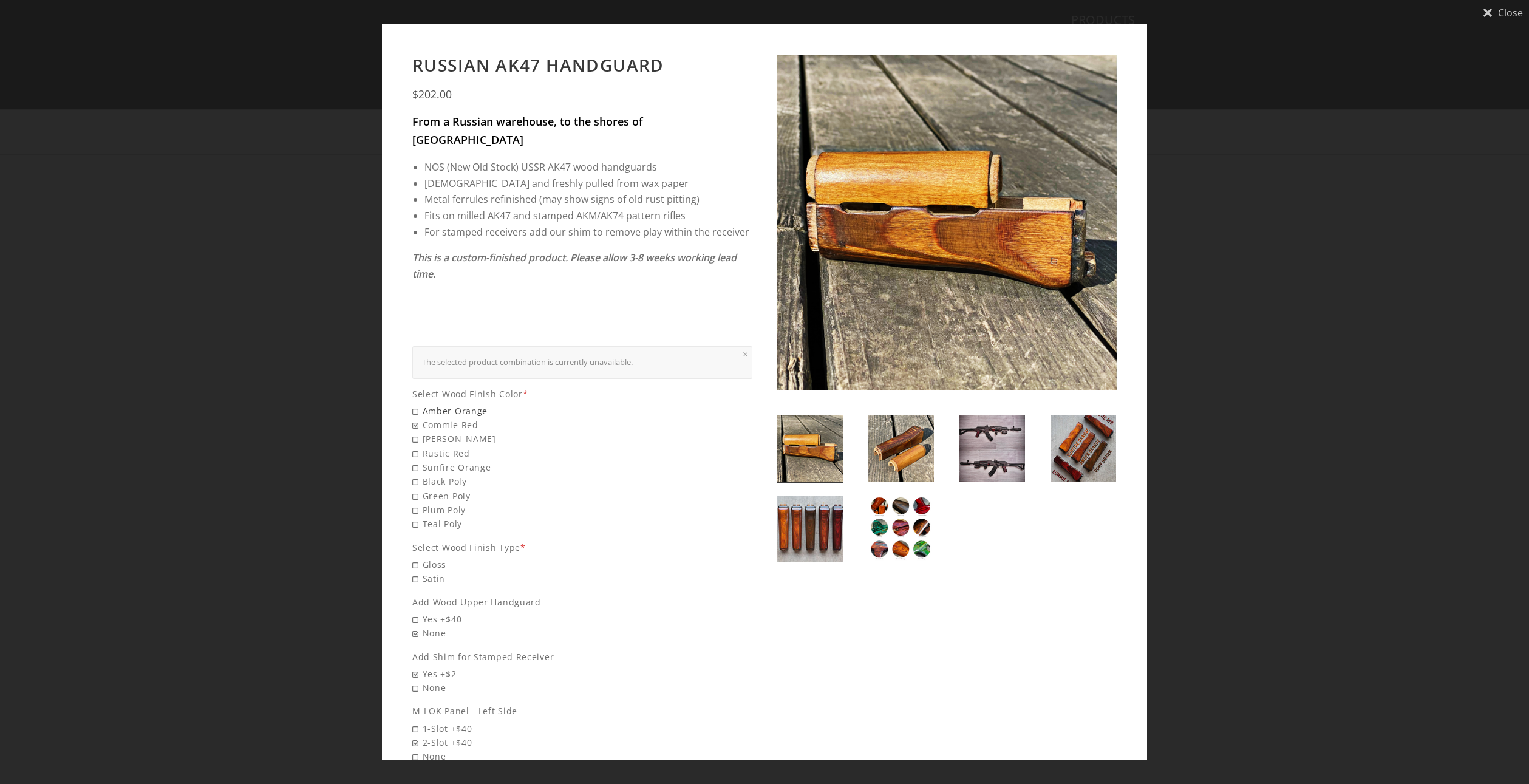
radio input "true"
click at [452, 418] on span "Commie Red" at bounding box center [582, 425] width 340 height 14
click at [452, 418] on input "Commie Red" at bounding box center [497, 418] width 170 height 1
radio input "true"
click at [454, 432] on span "Romy Brown" at bounding box center [582, 438] width 340 height 14
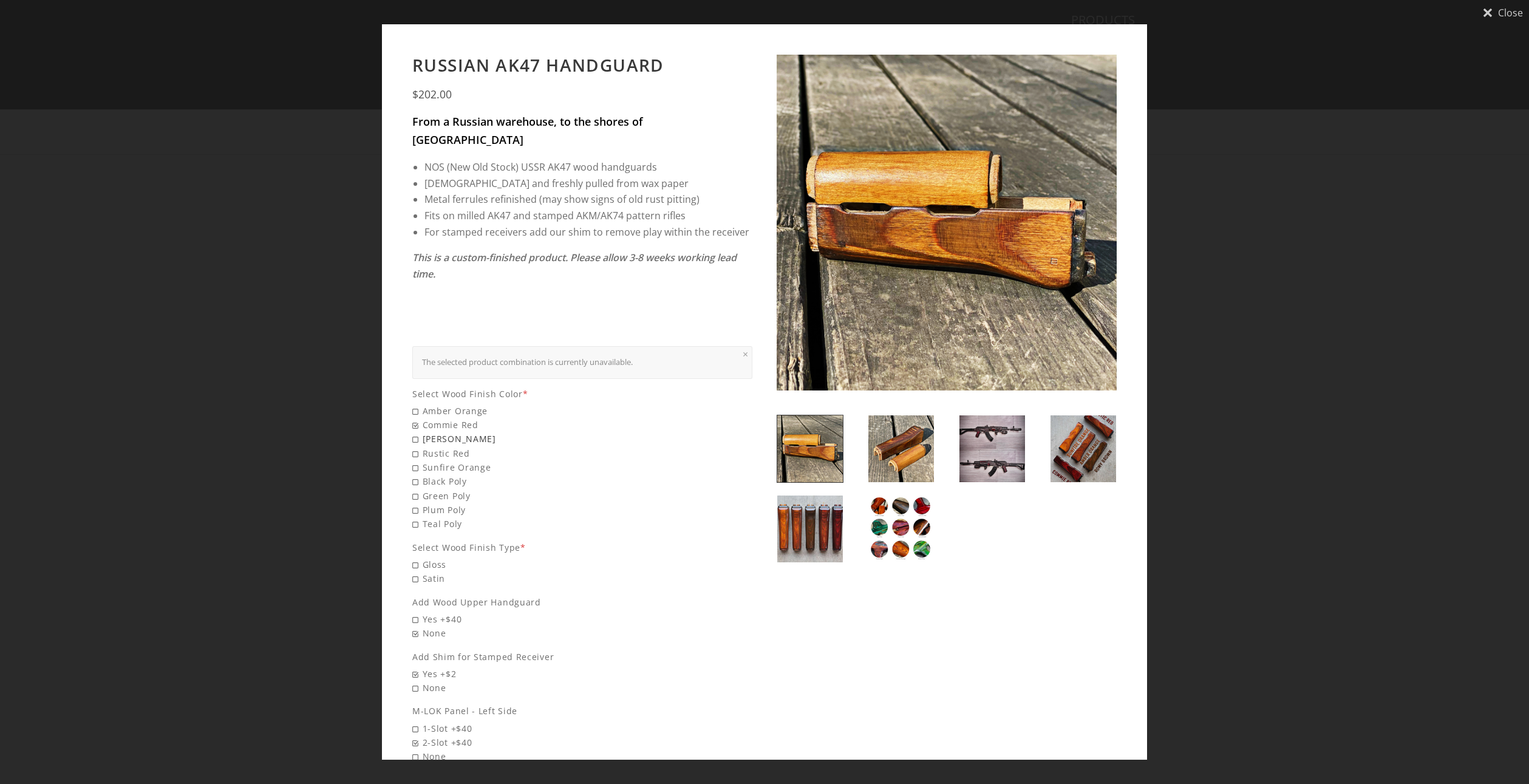
click at [454, 432] on input "Romy Brown" at bounding box center [497, 432] width 170 height 1
radio input "true"
click at [453, 446] on span "Rustic Red" at bounding box center [582, 453] width 340 height 14
click at [453, 446] on input "Rustic Red" at bounding box center [497, 446] width 170 height 1
radio input "true"
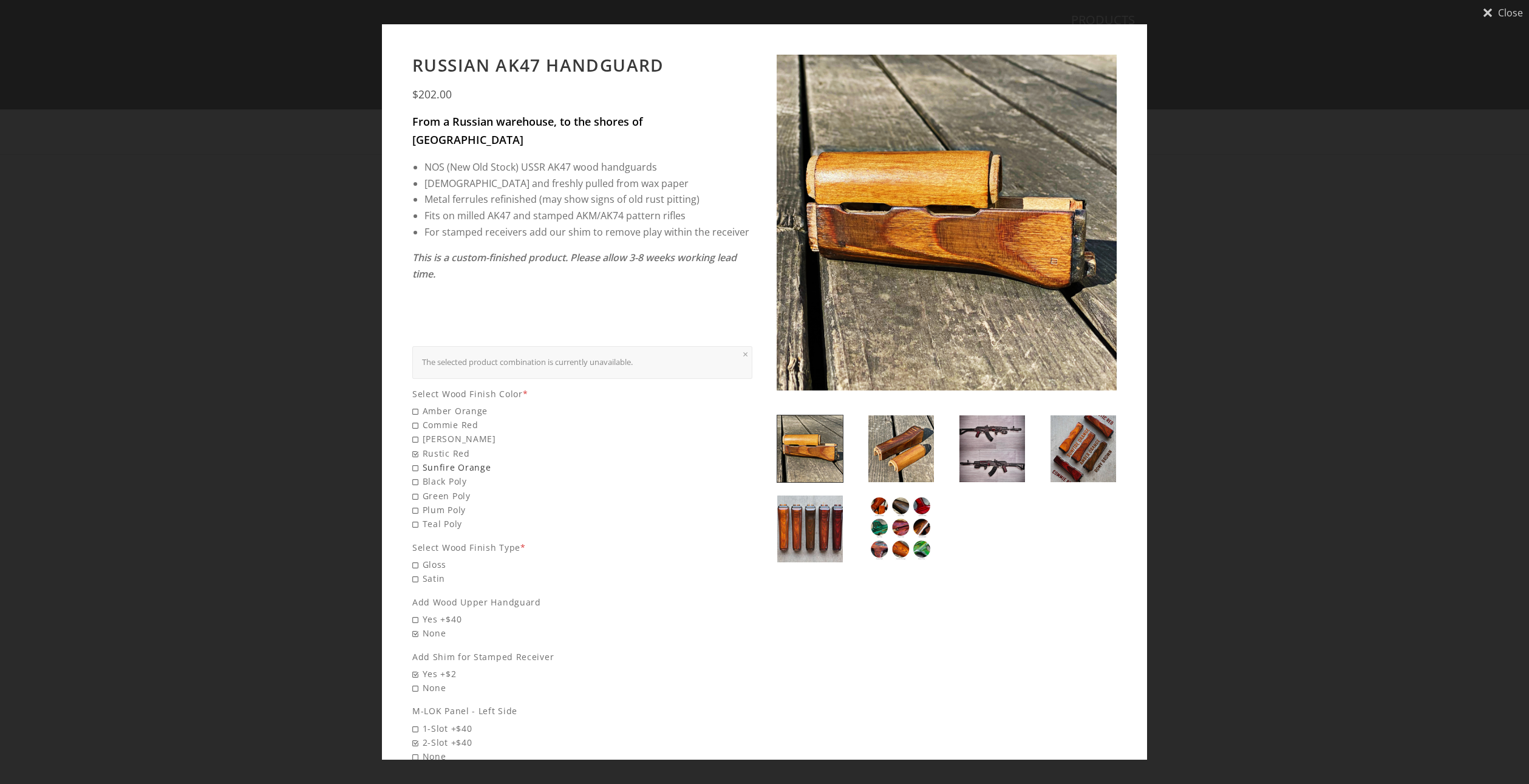
click at [459, 460] on span "Sunfire Orange" at bounding box center [582, 466] width 340 height 14
click at [459, 460] on input "Sunfire Orange" at bounding box center [497, 460] width 170 height 1
radio input "true"
click at [457, 474] on span "Black Poly" at bounding box center [582, 481] width 340 height 14
click at [457, 474] on input "Black Poly" at bounding box center [497, 474] width 170 height 1
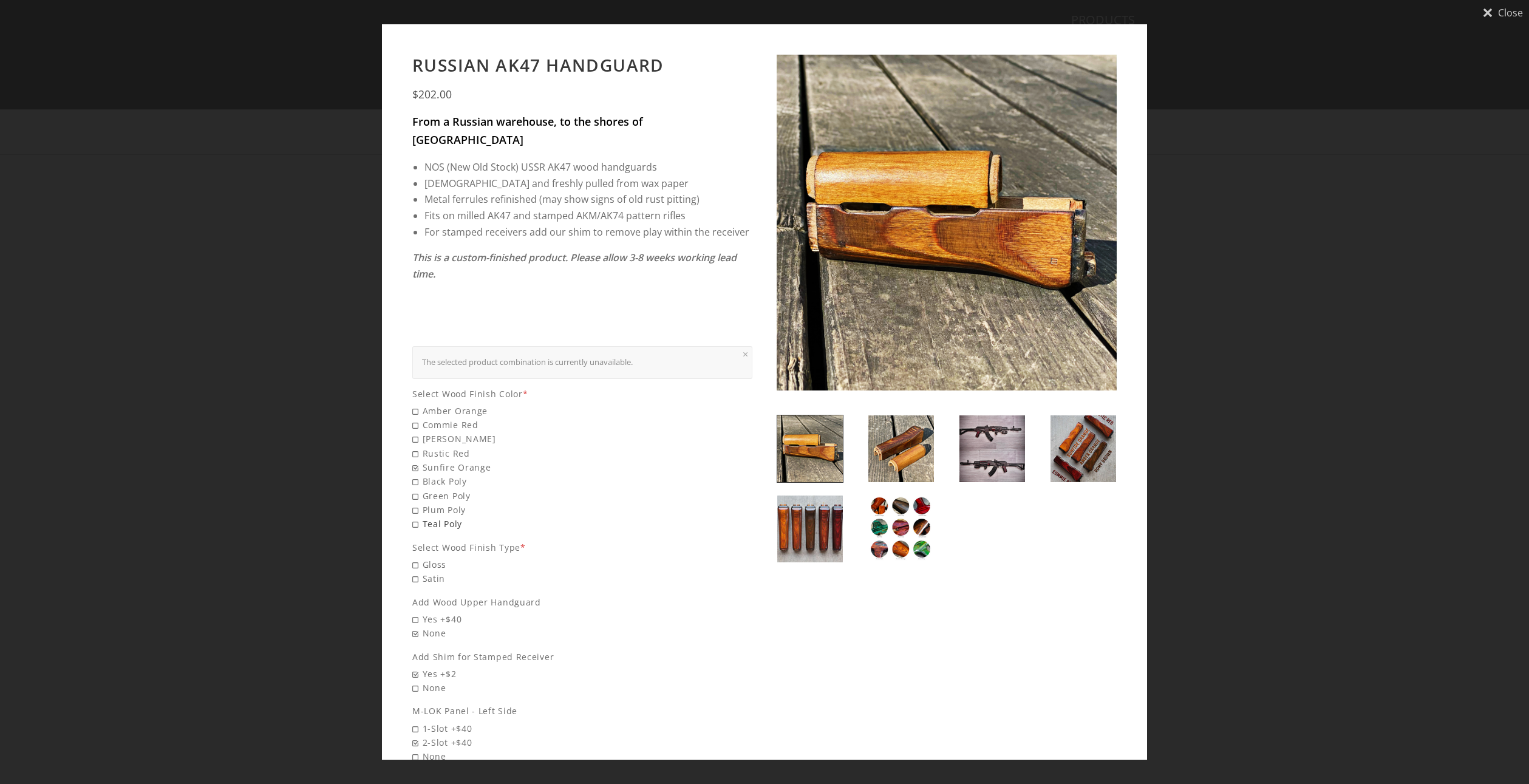
radio input "true"
click at [457, 462] on span "Green Poly" at bounding box center [582, 455] width 340 height 14
click at [457, 448] on input "Green Poly" at bounding box center [497, 448] width 170 height 1
radio input "true"
click at [456, 462] on span "Green Poly" at bounding box center [582, 455] width 340 height 14
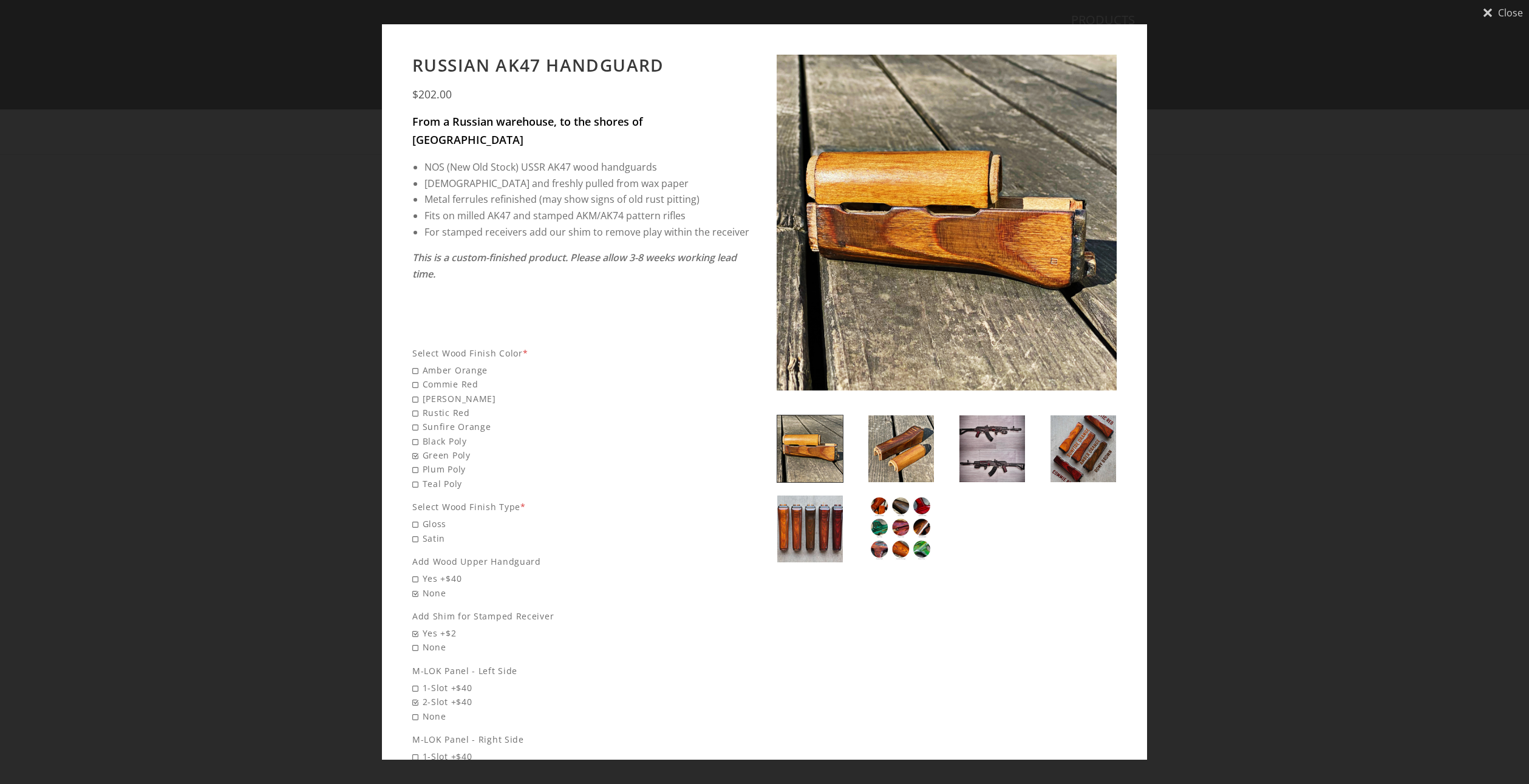
click at [456, 448] on input "Green Poly" at bounding box center [497, 448] width 170 height 1
click at [456, 489] on span "Green Poly" at bounding box center [582, 495] width 340 height 14
click at [456, 489] on input "Green Poly" at bounding box center [497, 489] width 170 height 1
click at [456, 489] on span "Green Poly" at bounding box center [582, 495] width 340 height 14
click at [456, 489] on input "Green Poly" at bounding box center [497, 489] width 170 height 1
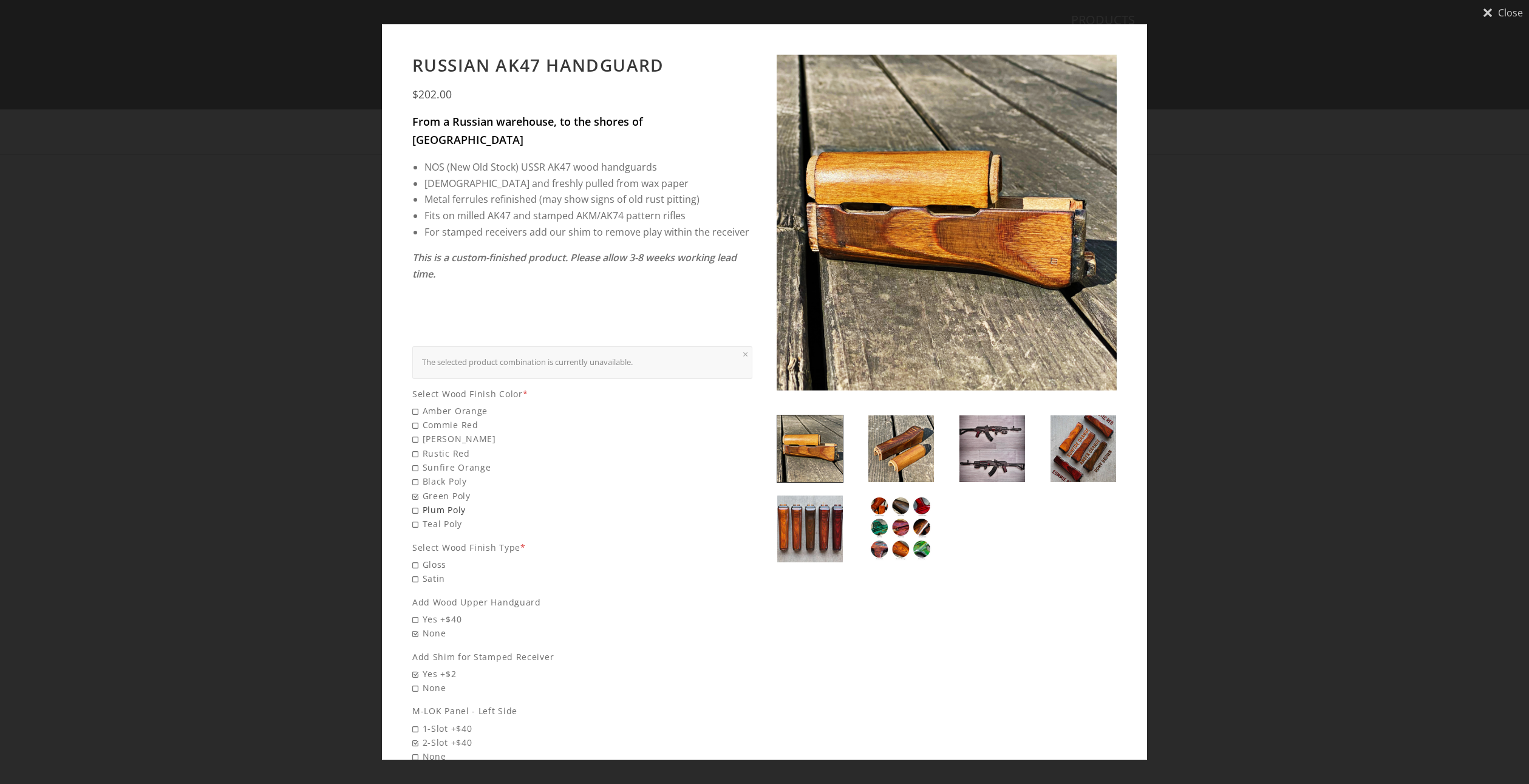
click at [440, 503] on span "Plum Poly" at bounding box center [582, 509] width 340 height 14
click at [440, 503] on input "Plum Poly" at bounding box center [497, 503] width 170 height 1
radio input "true"
click at [440, 516] on span "Teal Poly" at bounding box center [582, 523] width 340 height 14
click at [440, 516] on input "Teal Poly" at bounding box center [497, 516] width 170 height 1
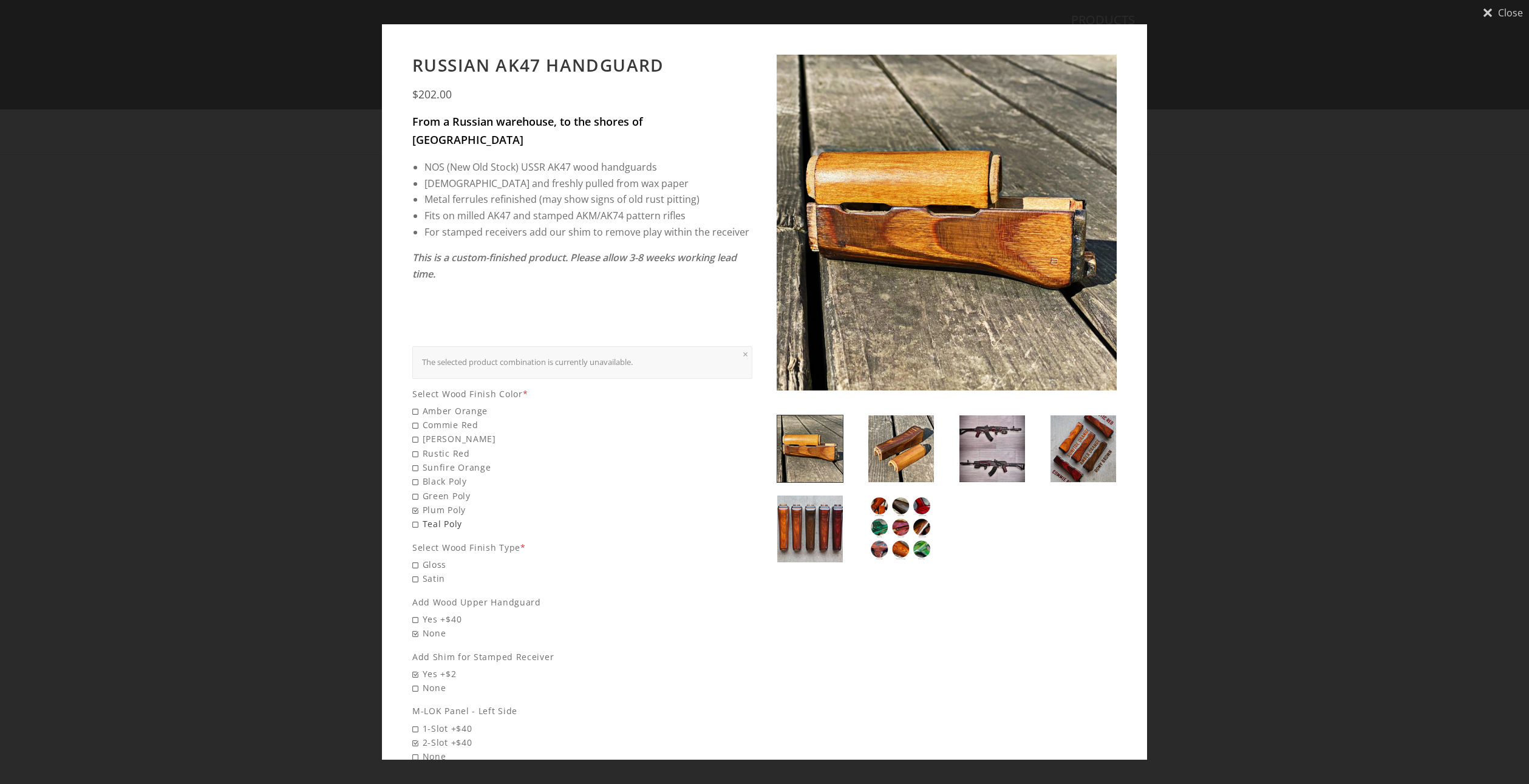
radio input "true"
click at [444, 418] on span "Commie Red" at bounding box center [582, 425] width 340 height 14
click at [444, 418] on input "Commie Red" at bounding box center [497, 418] width 170 height 1
radio input "true"
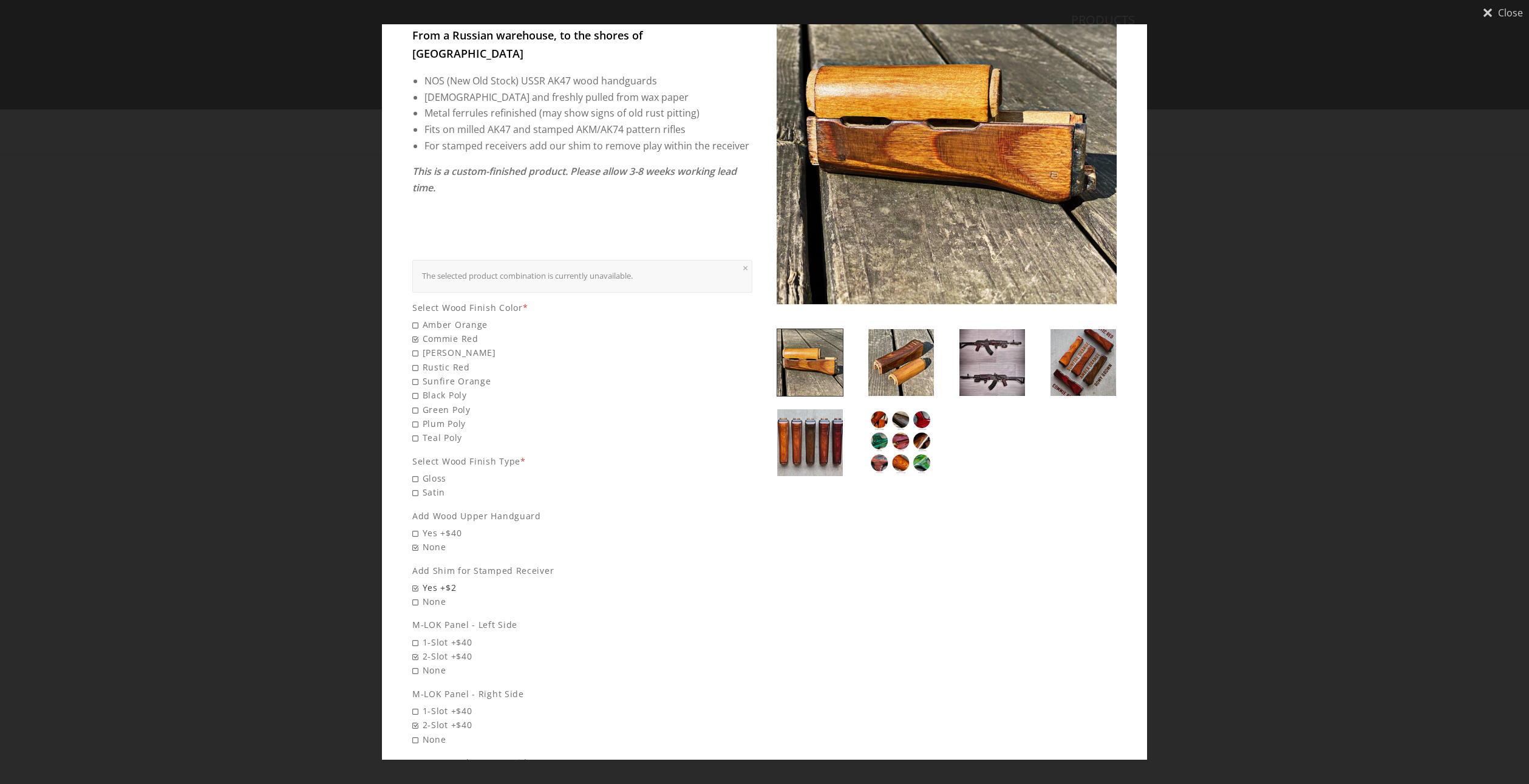
scroll to position [223, 0]
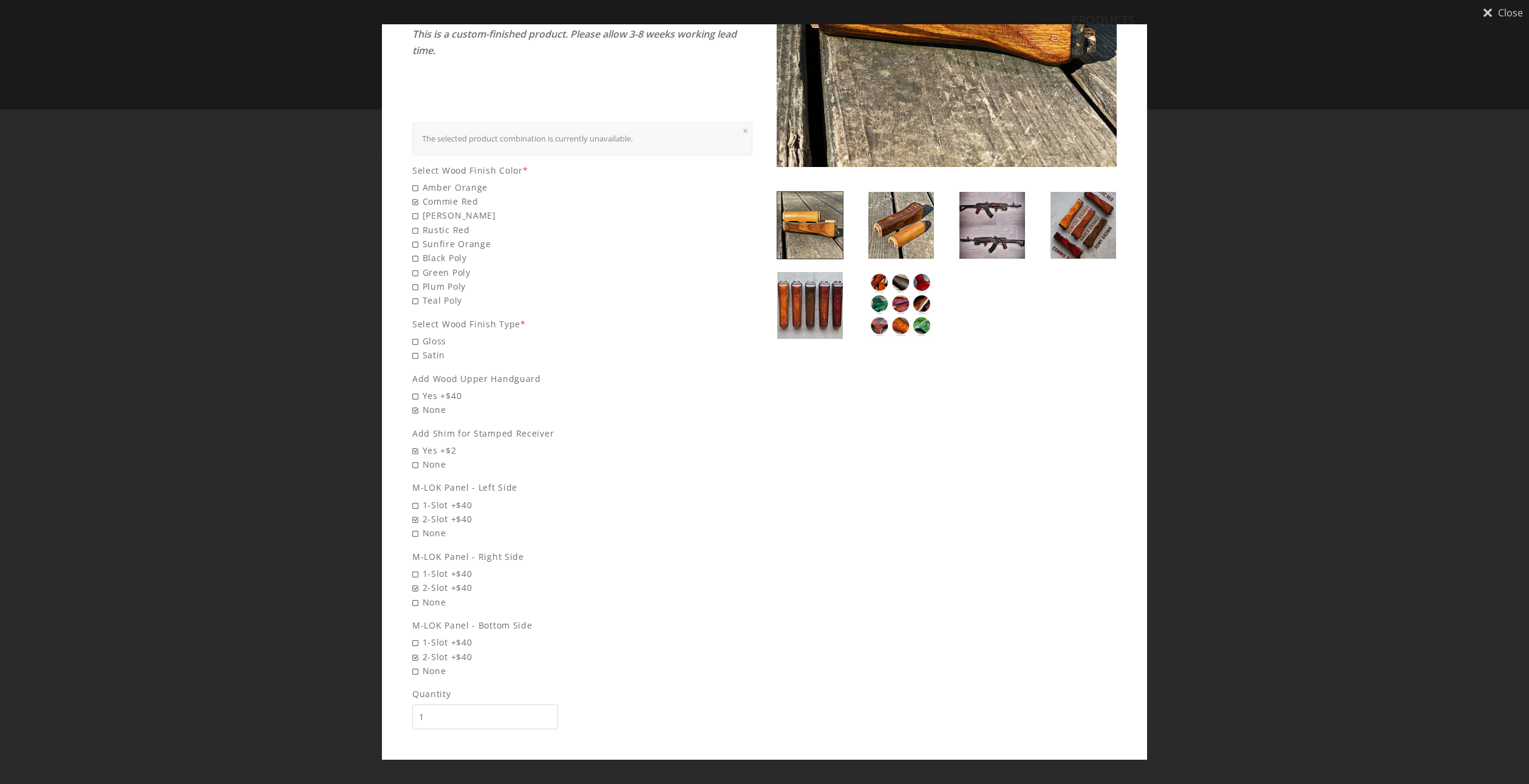
click at [477, 704] on input "1" at bounding box center [485, 717] width 145 height 25
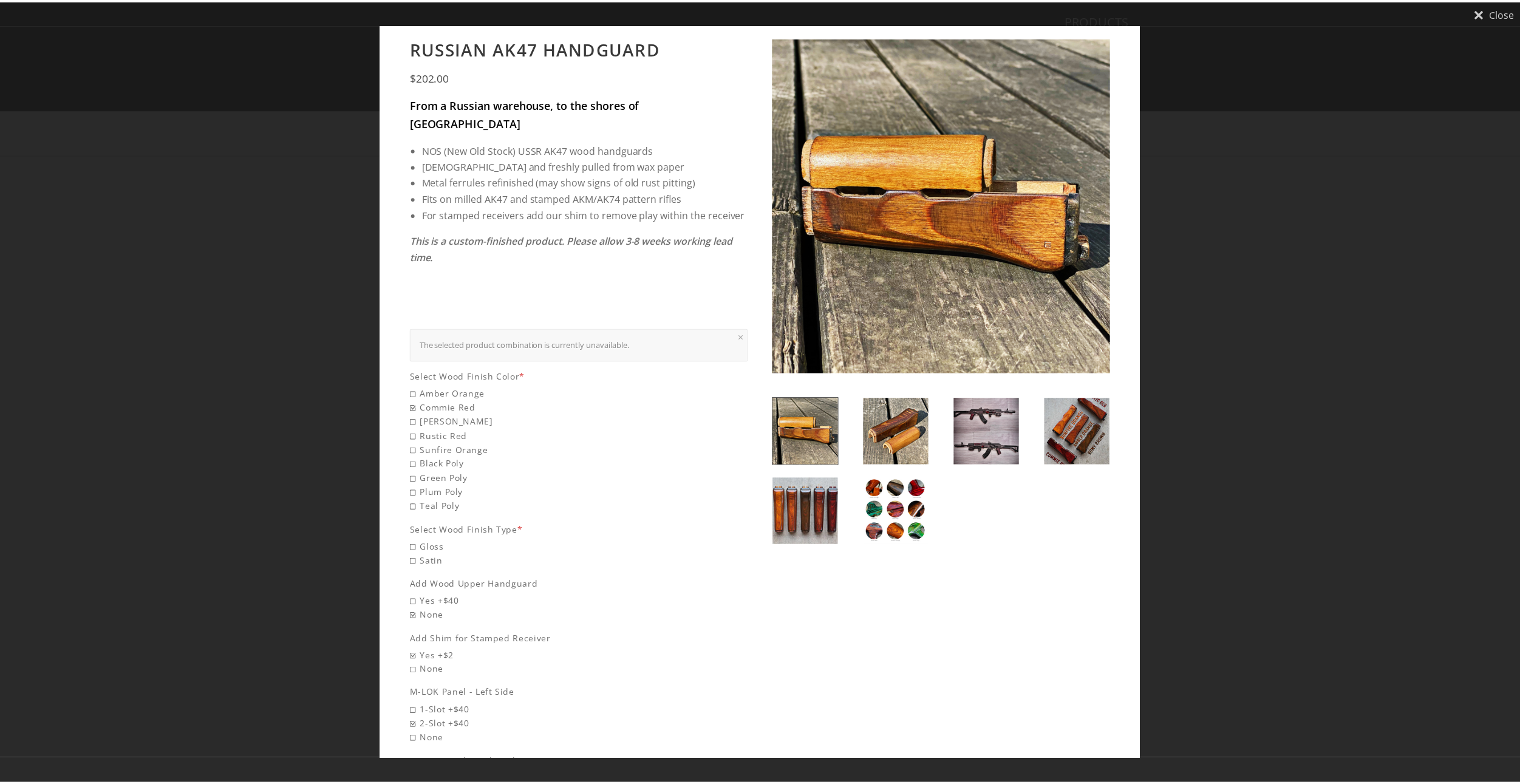
scroll to position [0, 0]
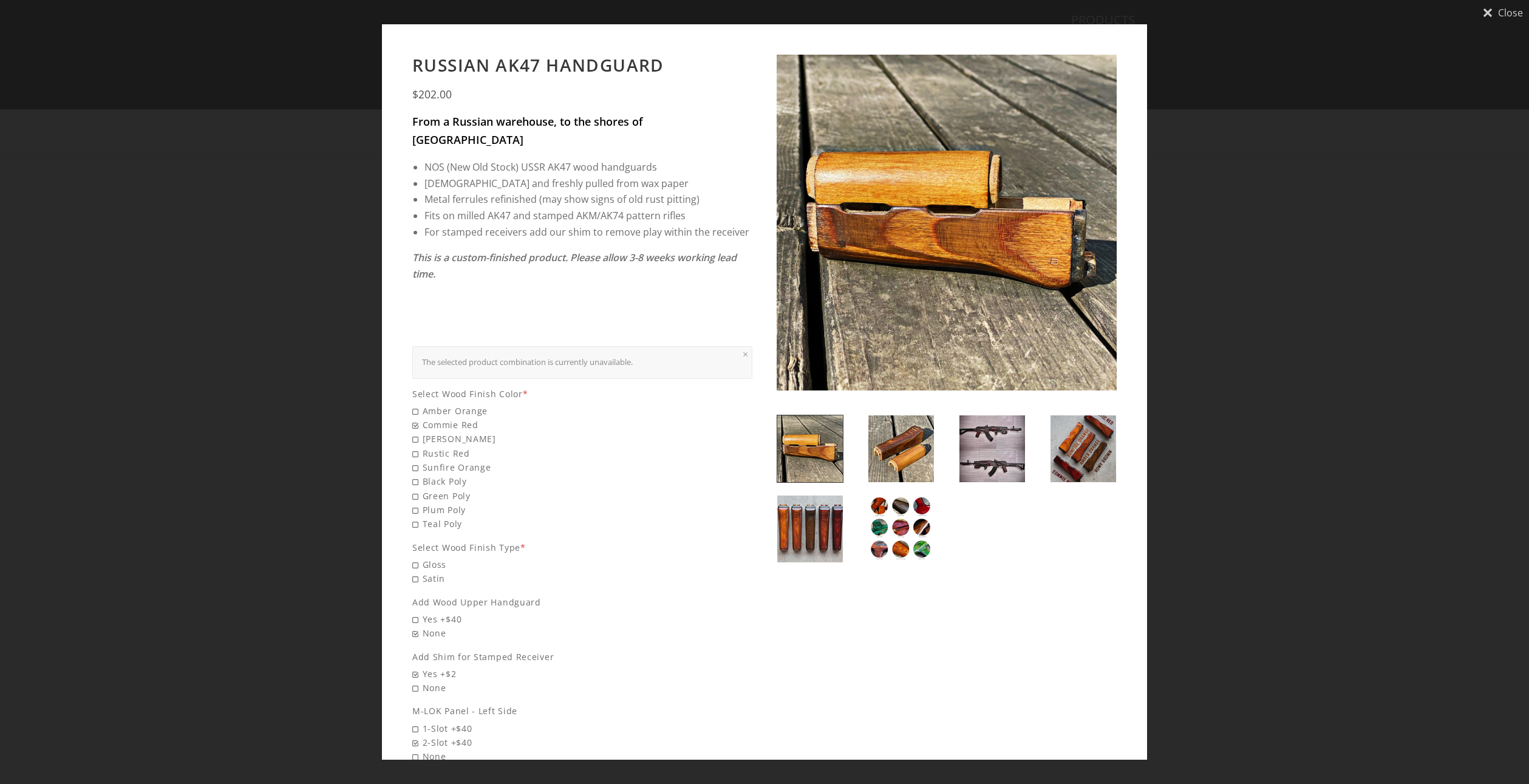
click at [1232, 234] on div "Close Russian AK47 Handguard $202.00 From a Russian warehouse, to the shores of…" at bounding box center [764, 392] width 1529 height 784
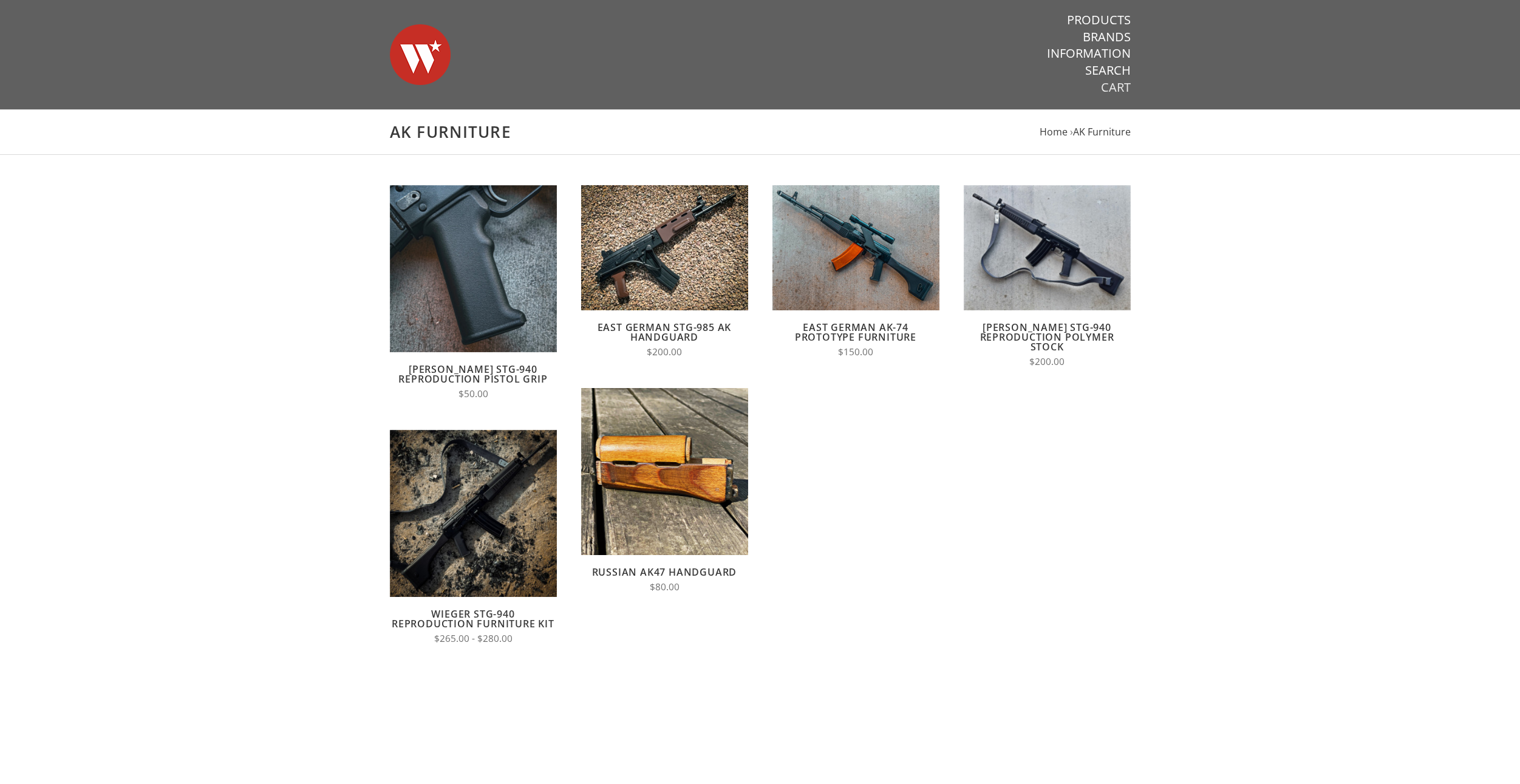
click at [1107, 86] on link "Cart" at bounding box center [1116, 88] width 30 height 16
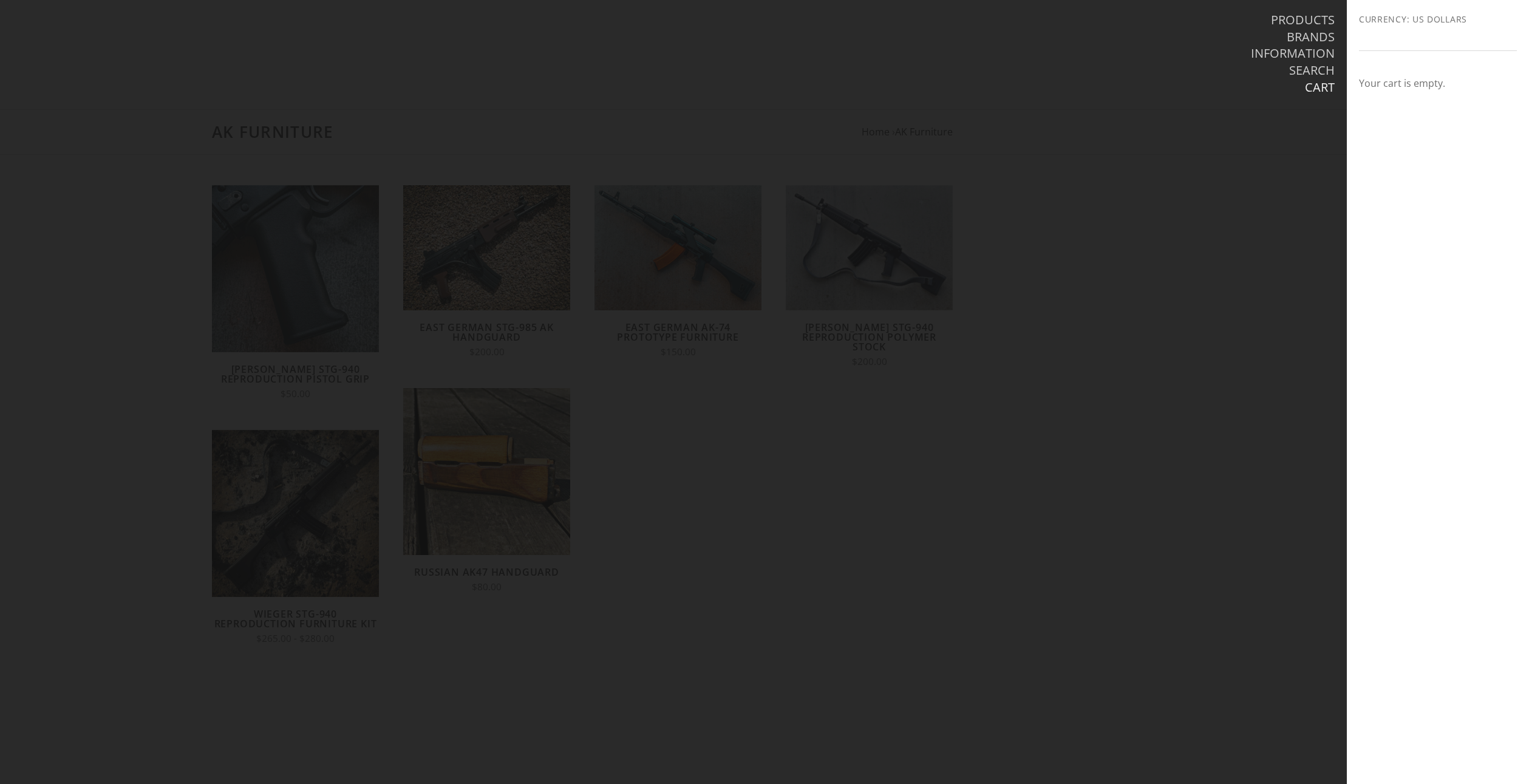
click at [1390, 88] on div "Your cart is empty." at bounding box center [1438, 83] width 158 height 17
click at [1133, 216] on div at bounding box center [764, 392] width 1529 height 784
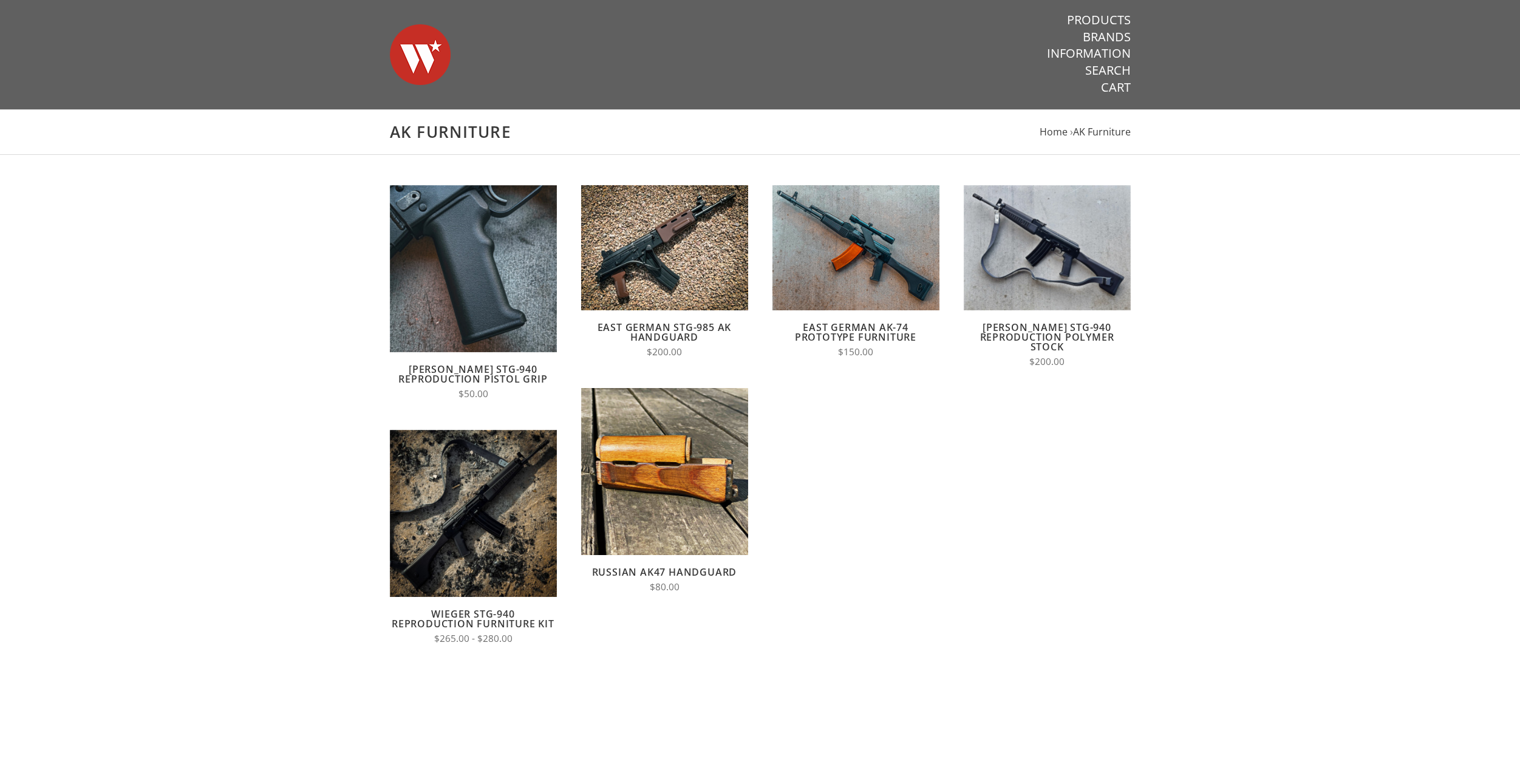
click at [421, 29] on img at bounding box center [420, 55] width 61 height 85
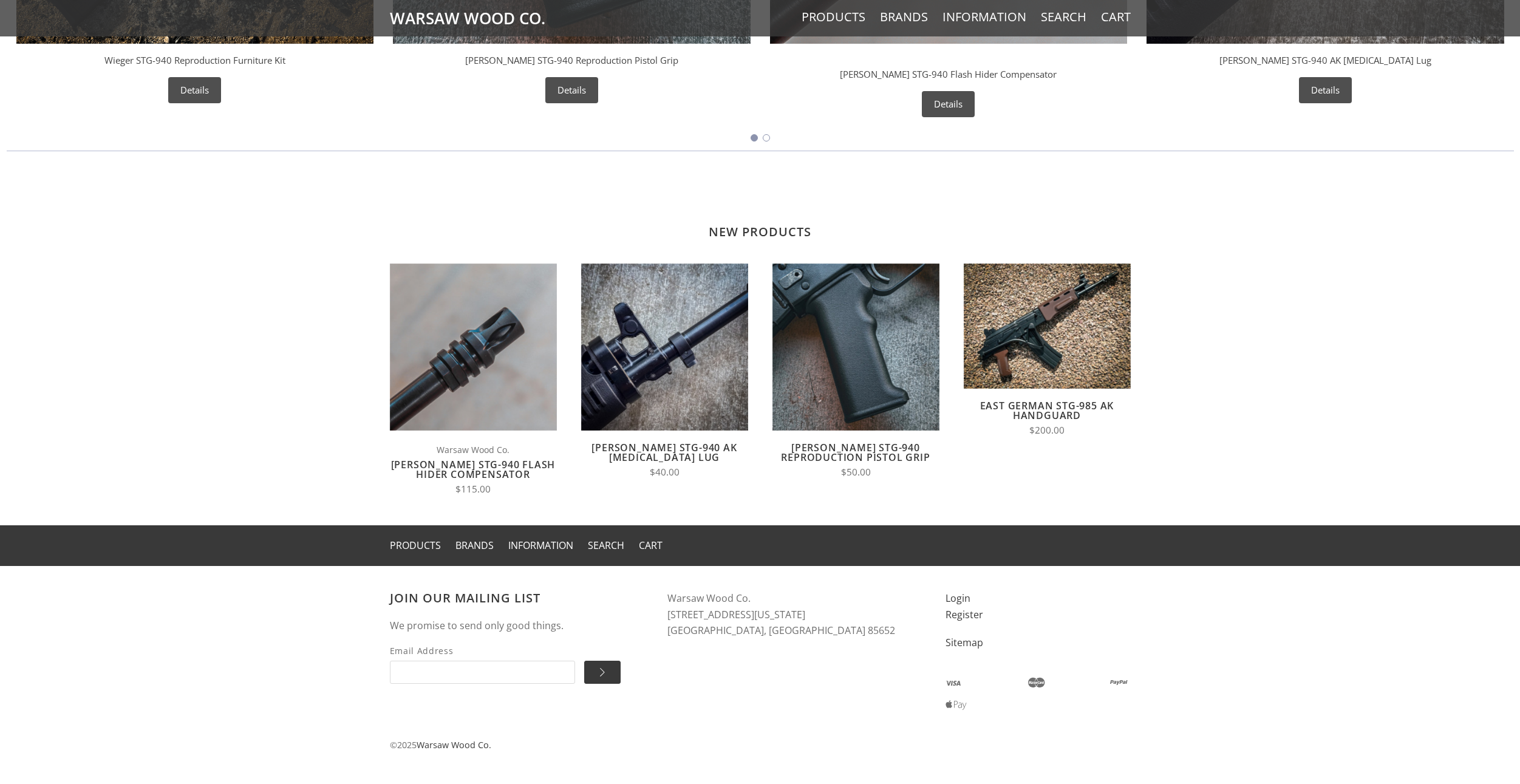
scroll to position [872, 0]
